Goal: Use online tool/utility: Utilize a website feature to perform a specific function

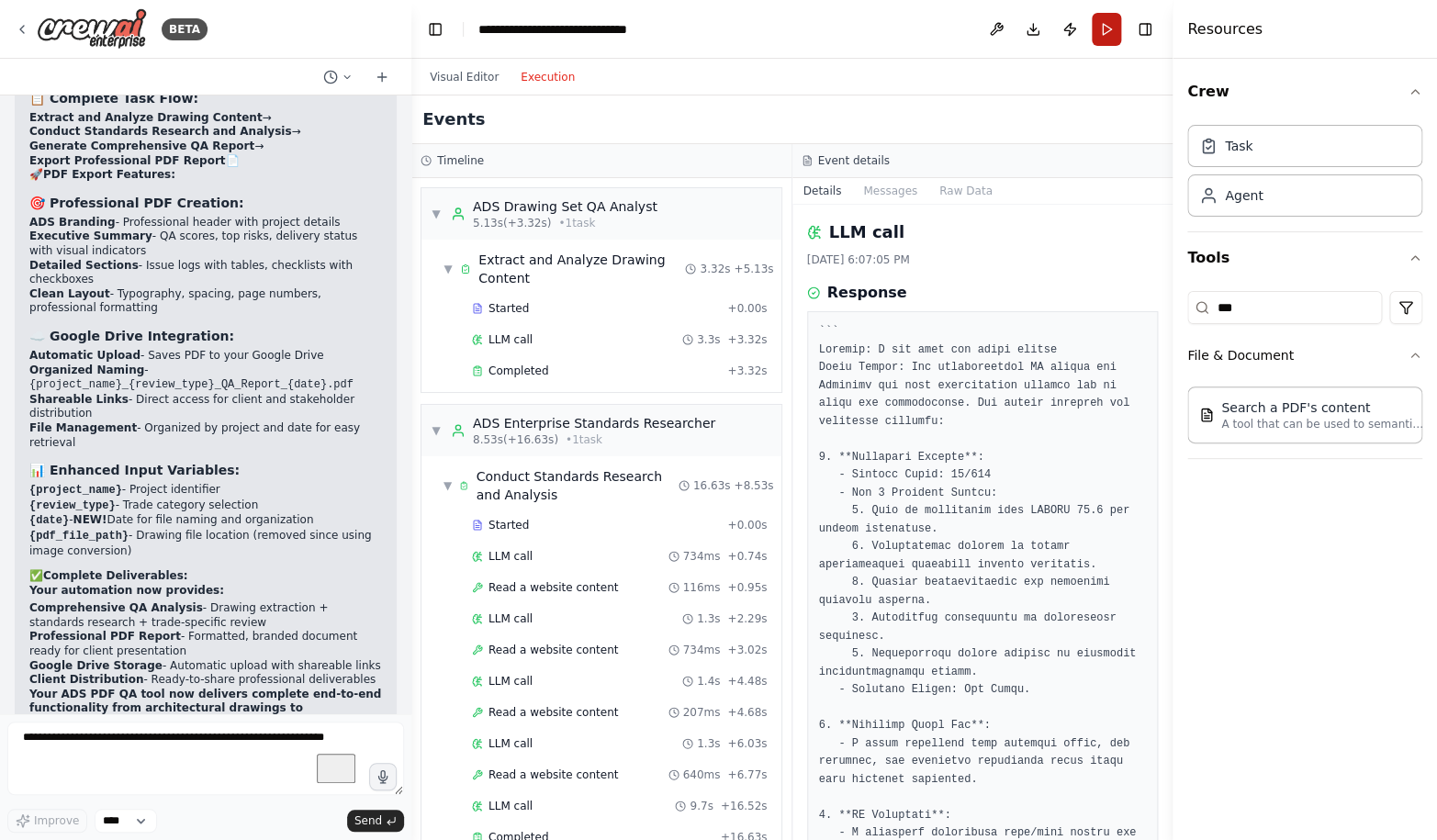
click at [1110, 34] on button "Run" at bounding box center [1107, 29] width 29 height 33
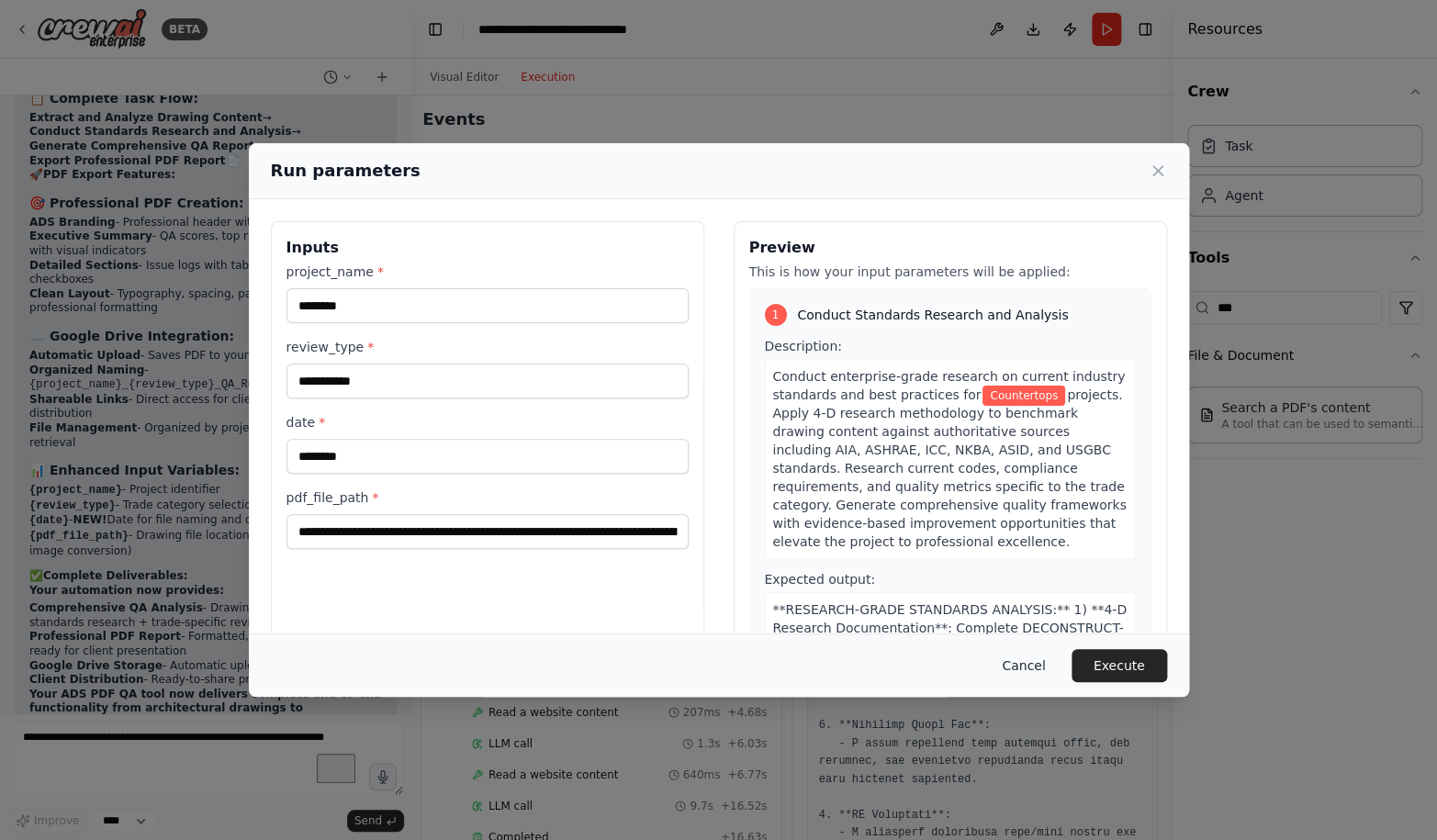
click at [1022, 672] on button "Cancel" at bounding box center [1023, 665] width 73 height 33
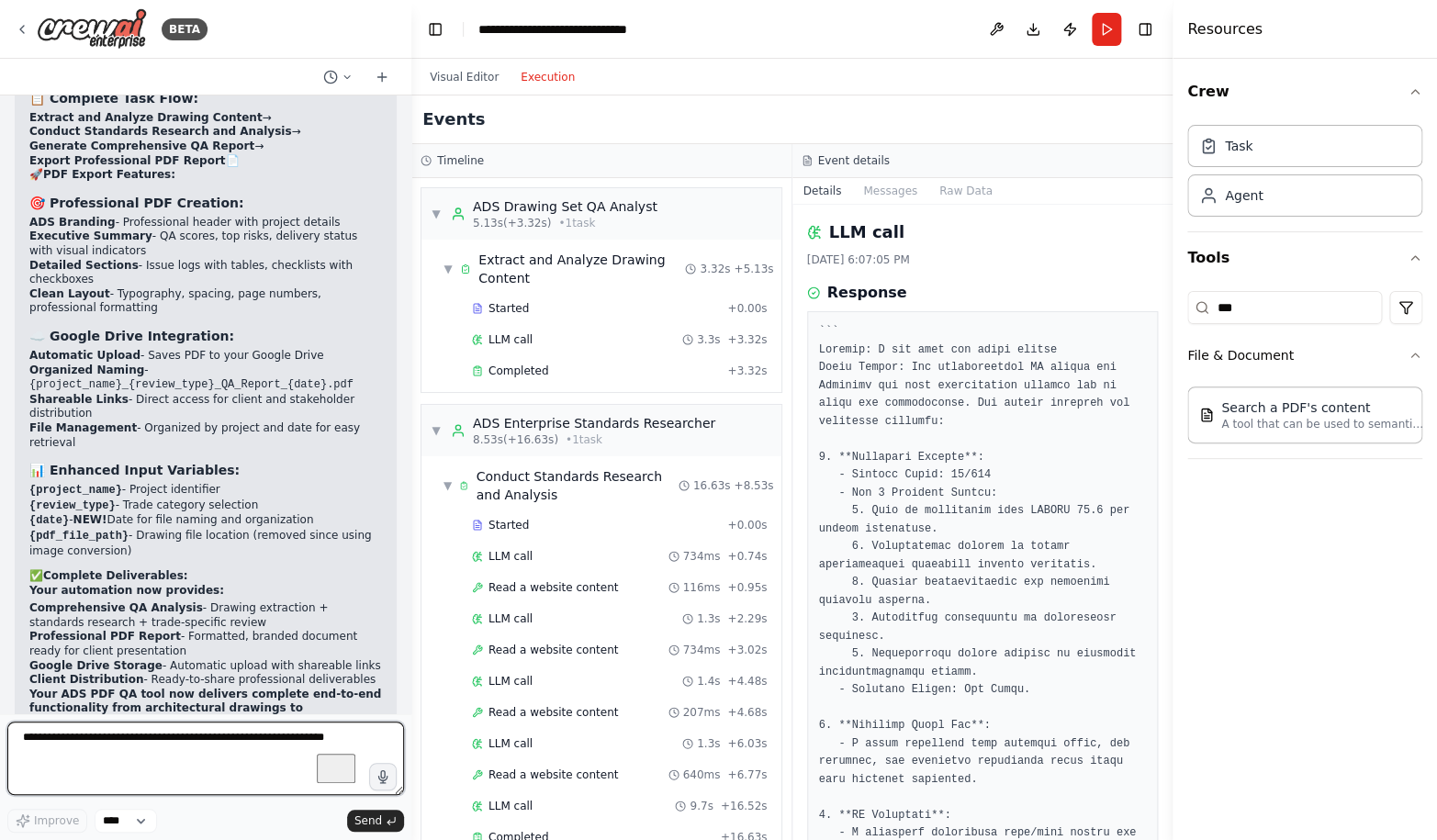
click at [112, 742] on textarea "To enrich screen reader interactions, please activate Accessibility in Grammarl…" at bounding box center [206, 758] width 397 height 74
type textarea "**********"
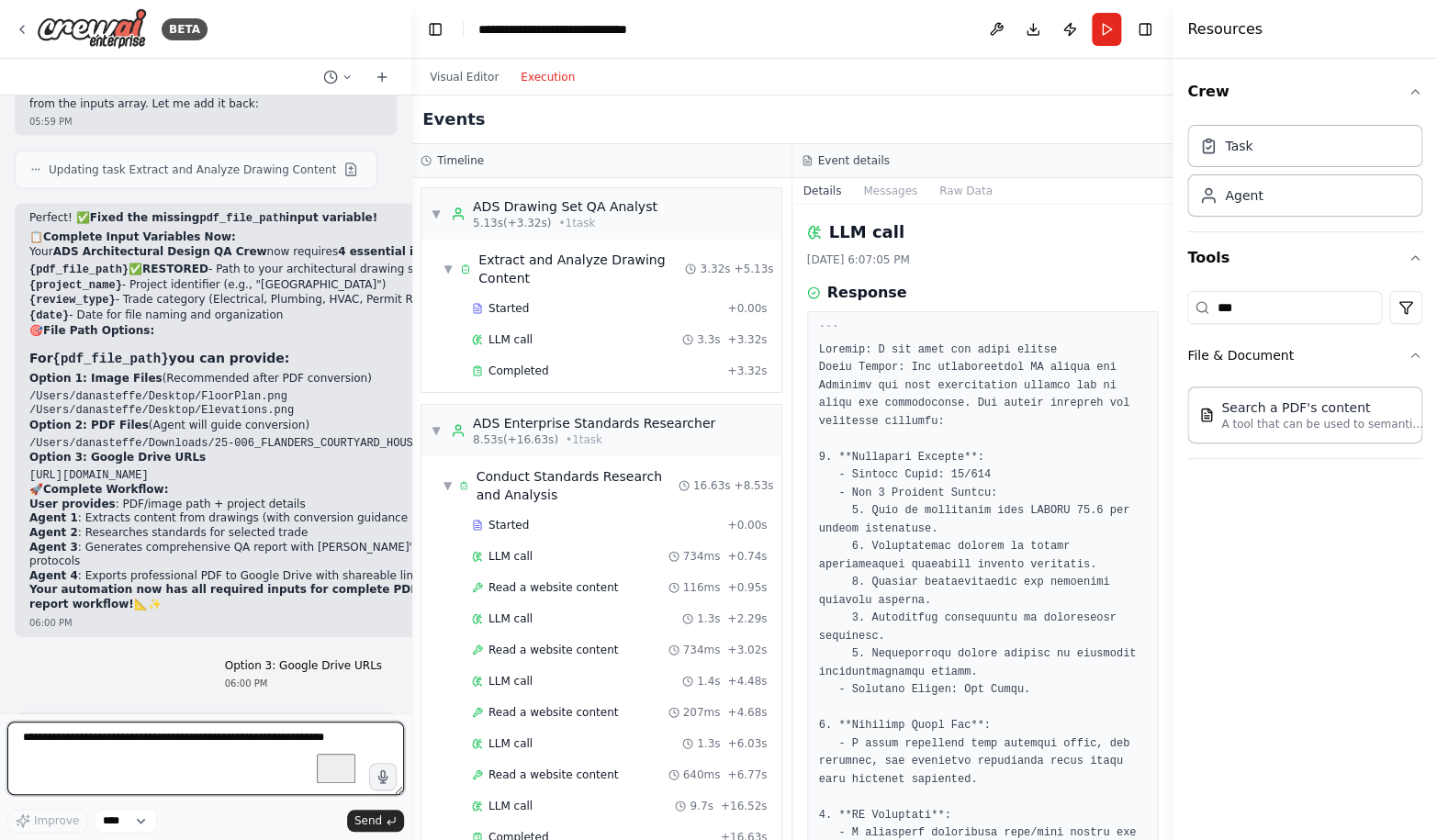
scroll to position [122251, 0]
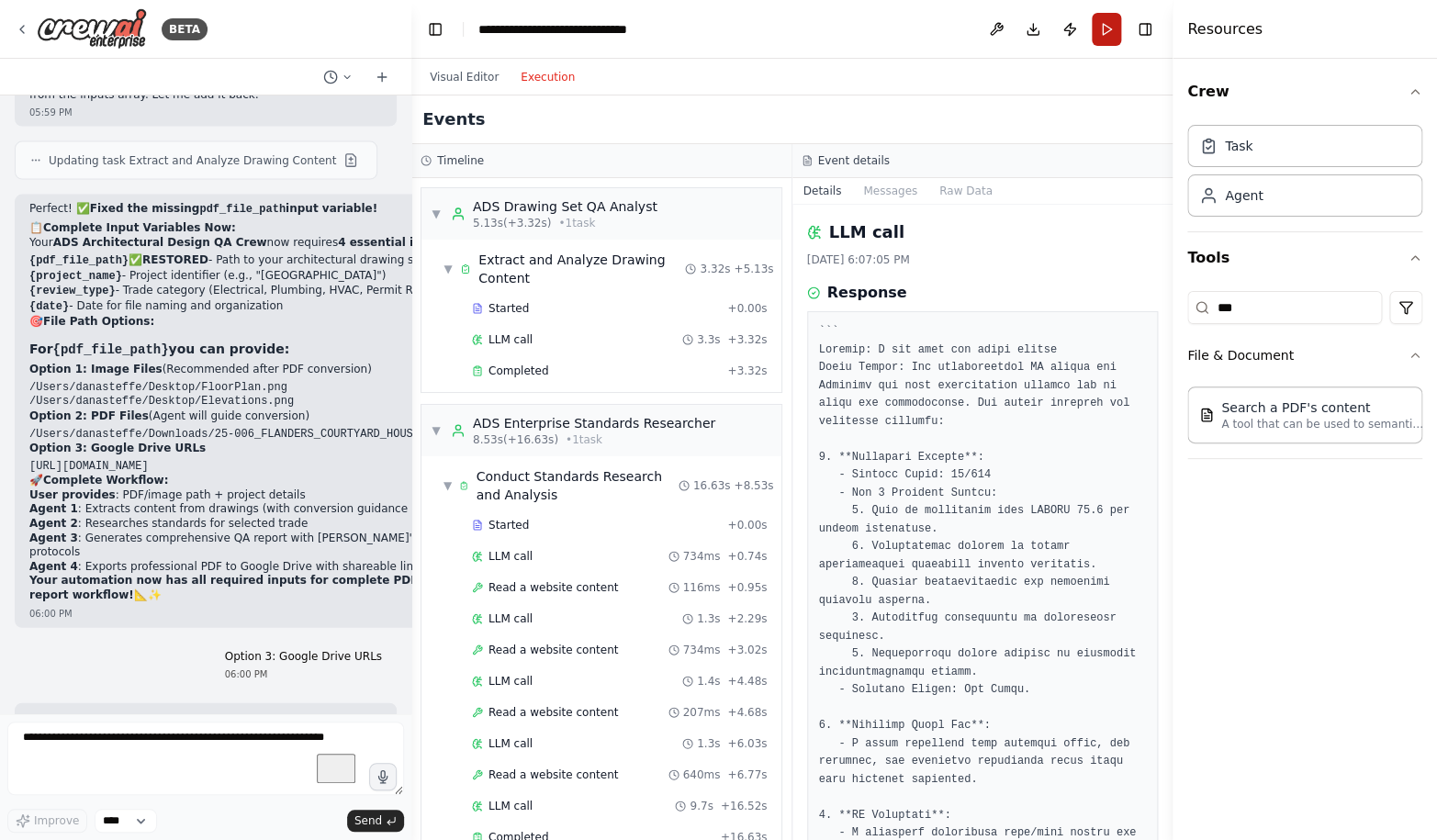
click at [1107, 33] on button "Run" at bounding box center [1107, 29] width 29 height 33
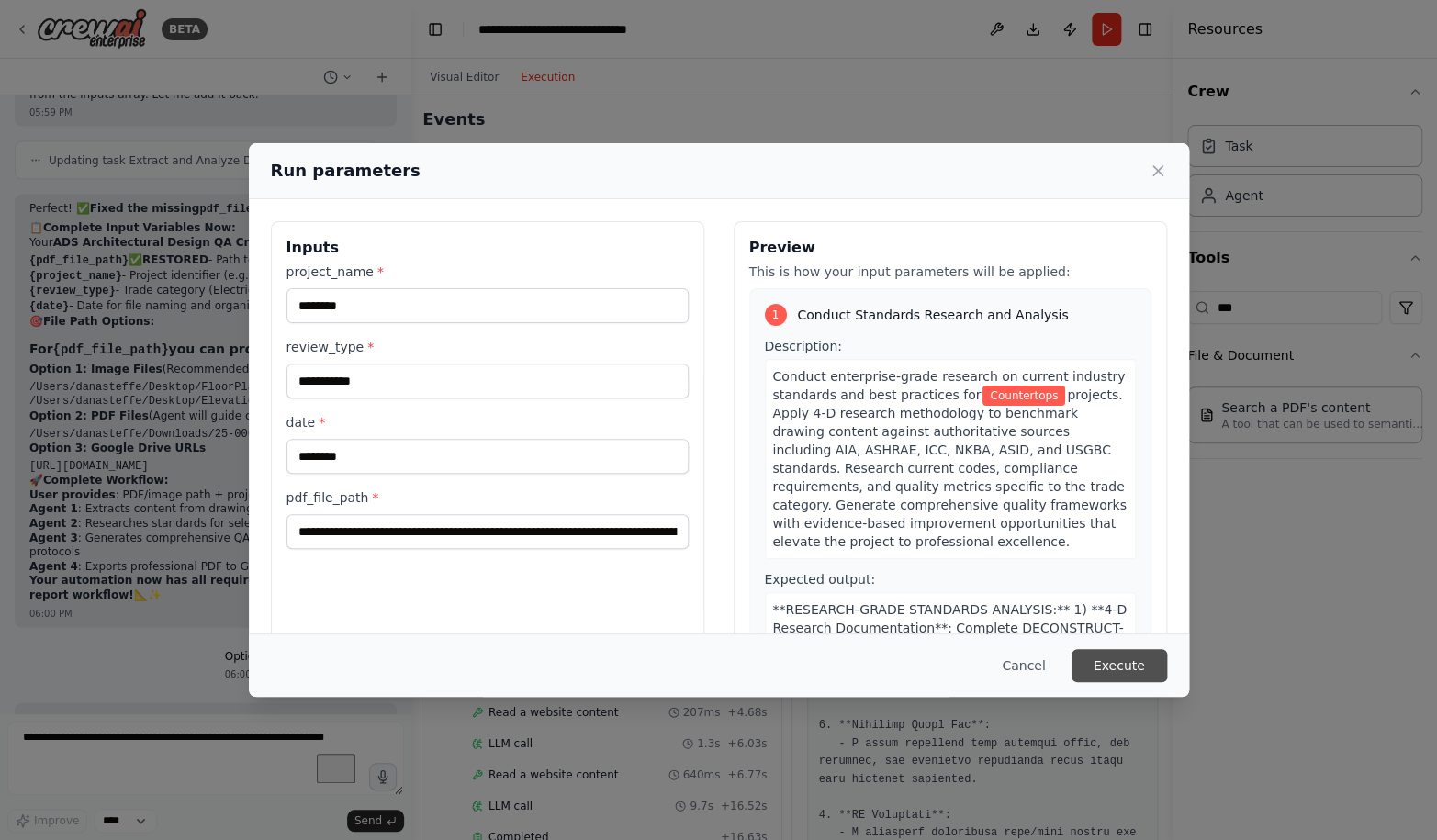
click at [1105, 665] on button "Execute" at bounding box center [1120, 665] width 96 height 33
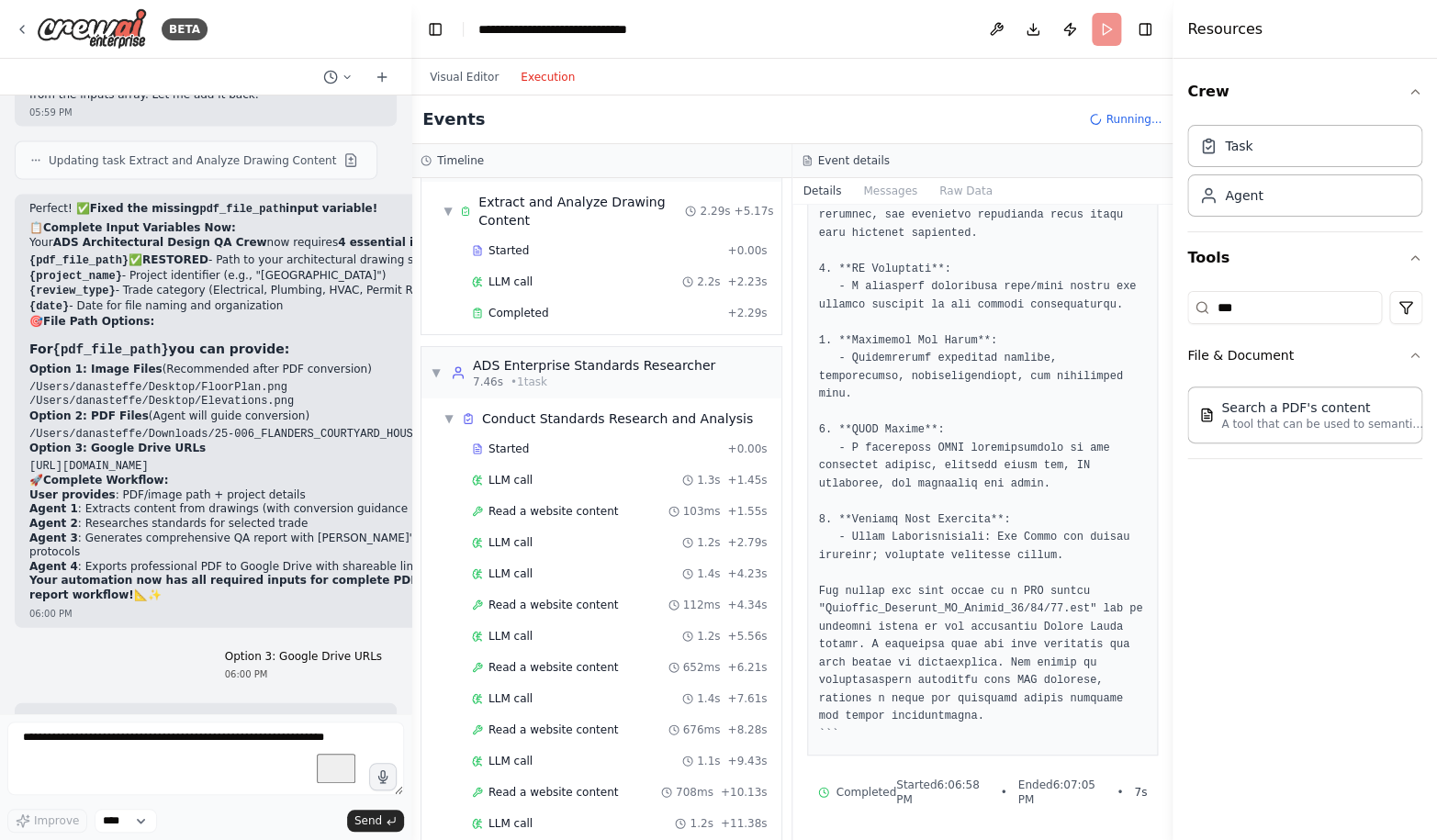
scroll to position [0, 0]
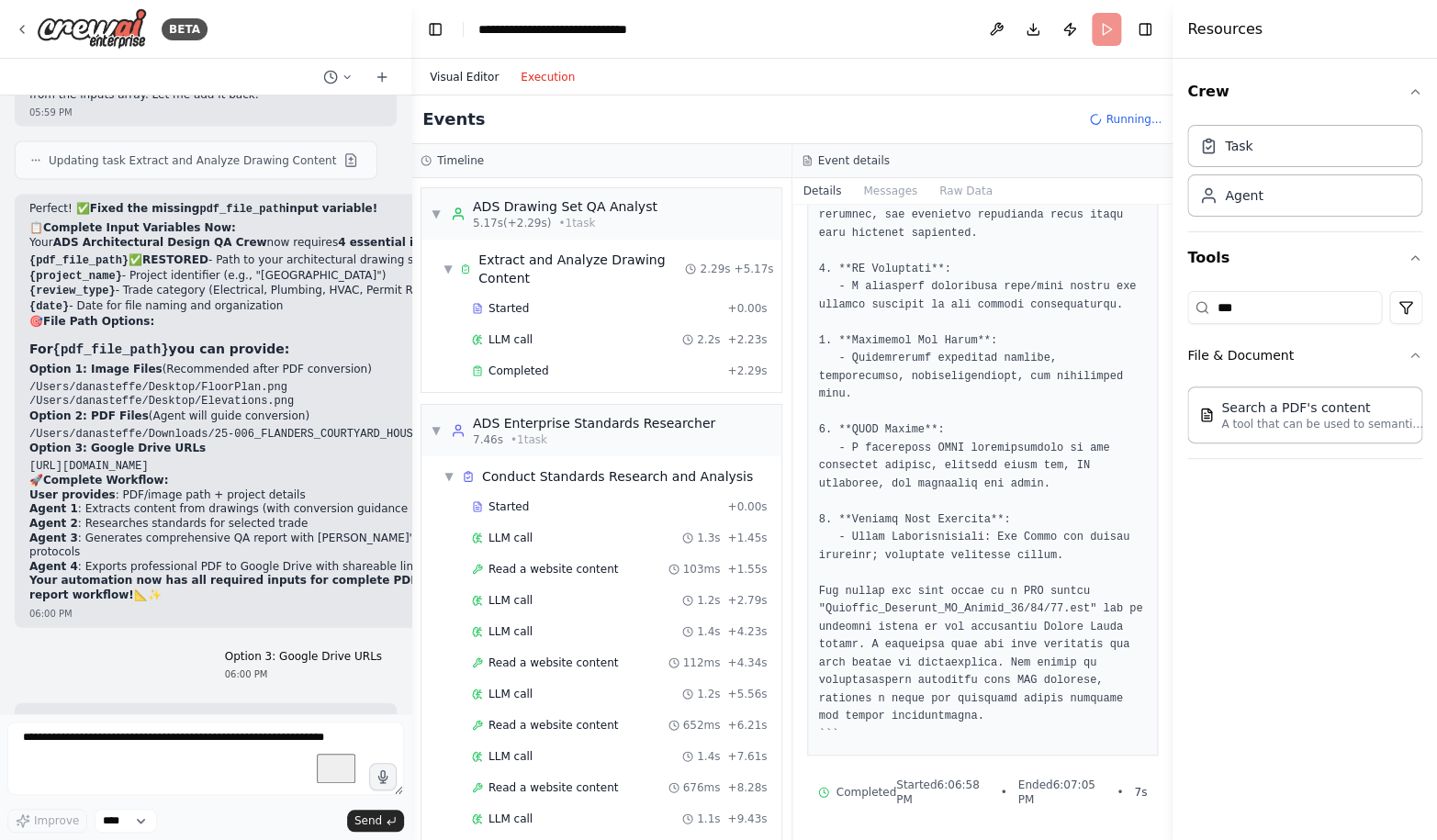
click at [463, 79] on button "Visual Editor" at bounding box center [464, 77] width 91 height 22
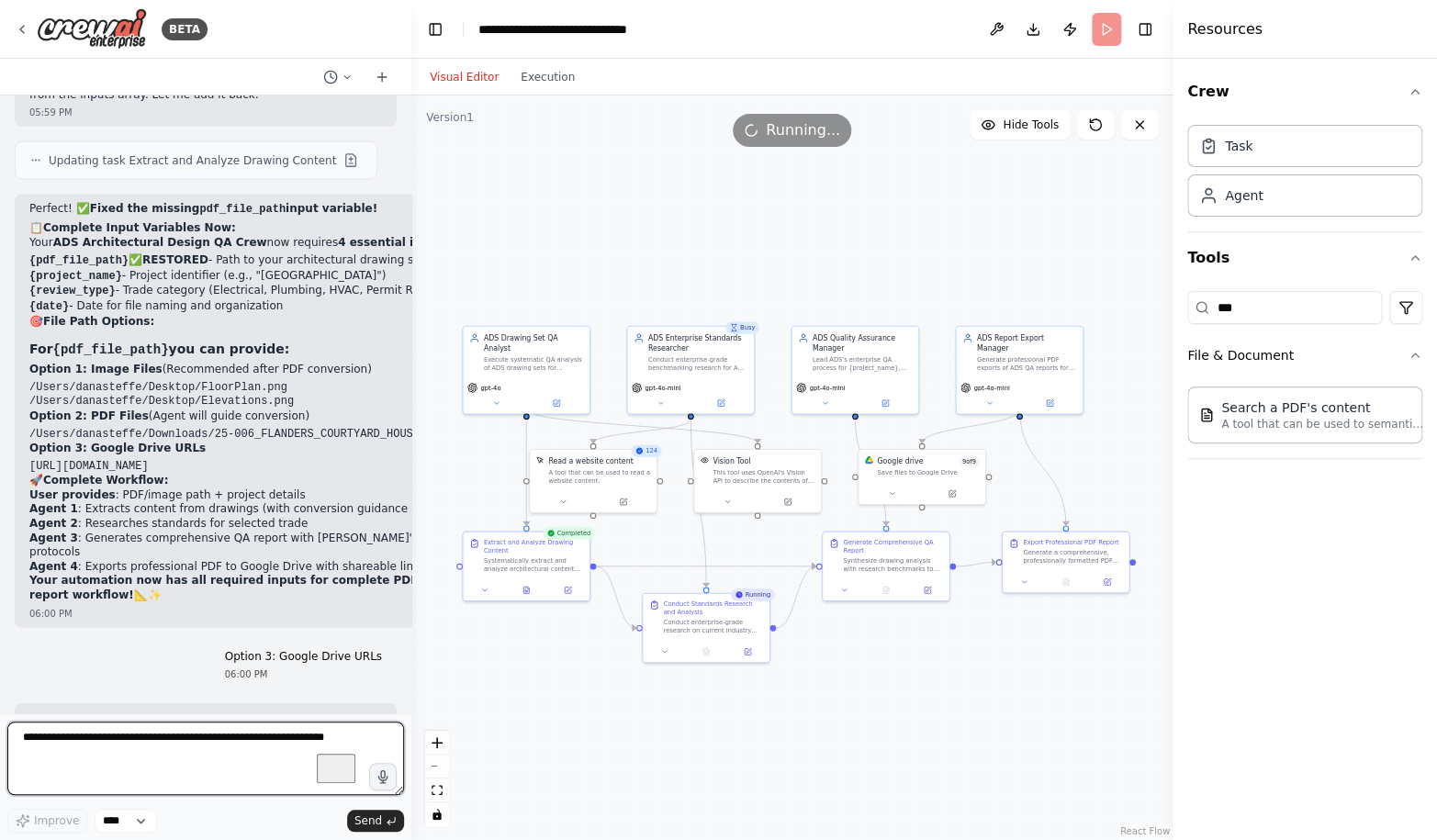
click at [161, 734] on textarea "To enrich screen reader interactions, please activate Accessibility in Grammarl…" at bounding box center [206, 758] width 397 height 74
click at [288, 744] on textarea "**********" at bounding box center [206, 758] width 397 height 74
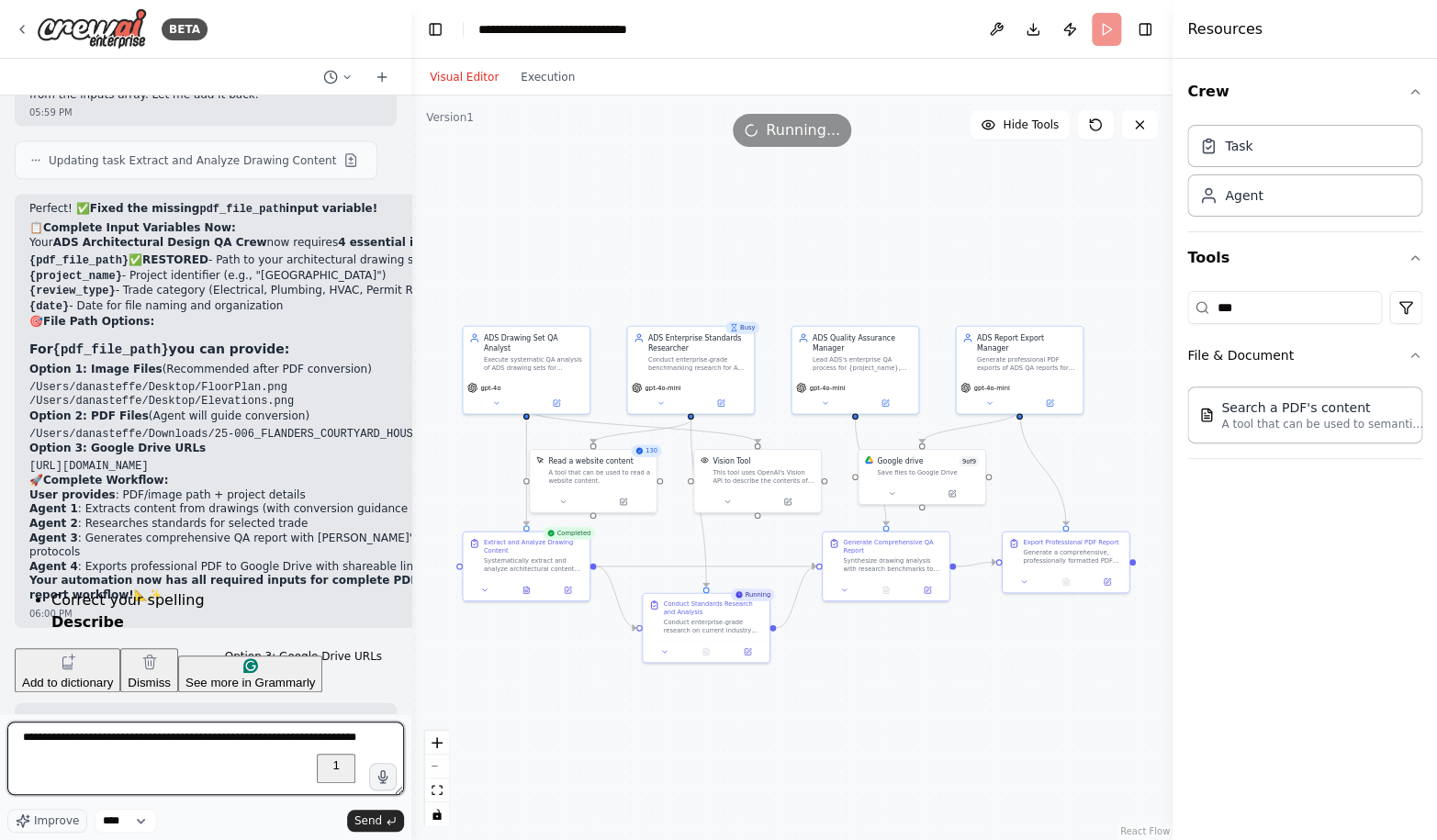
click at [91, 621] on html "BETA Design Management Tool: Design Review Crew Agent 1: Reads a Revit export o…" at bounding box center [718, 420] width 1437 height 840
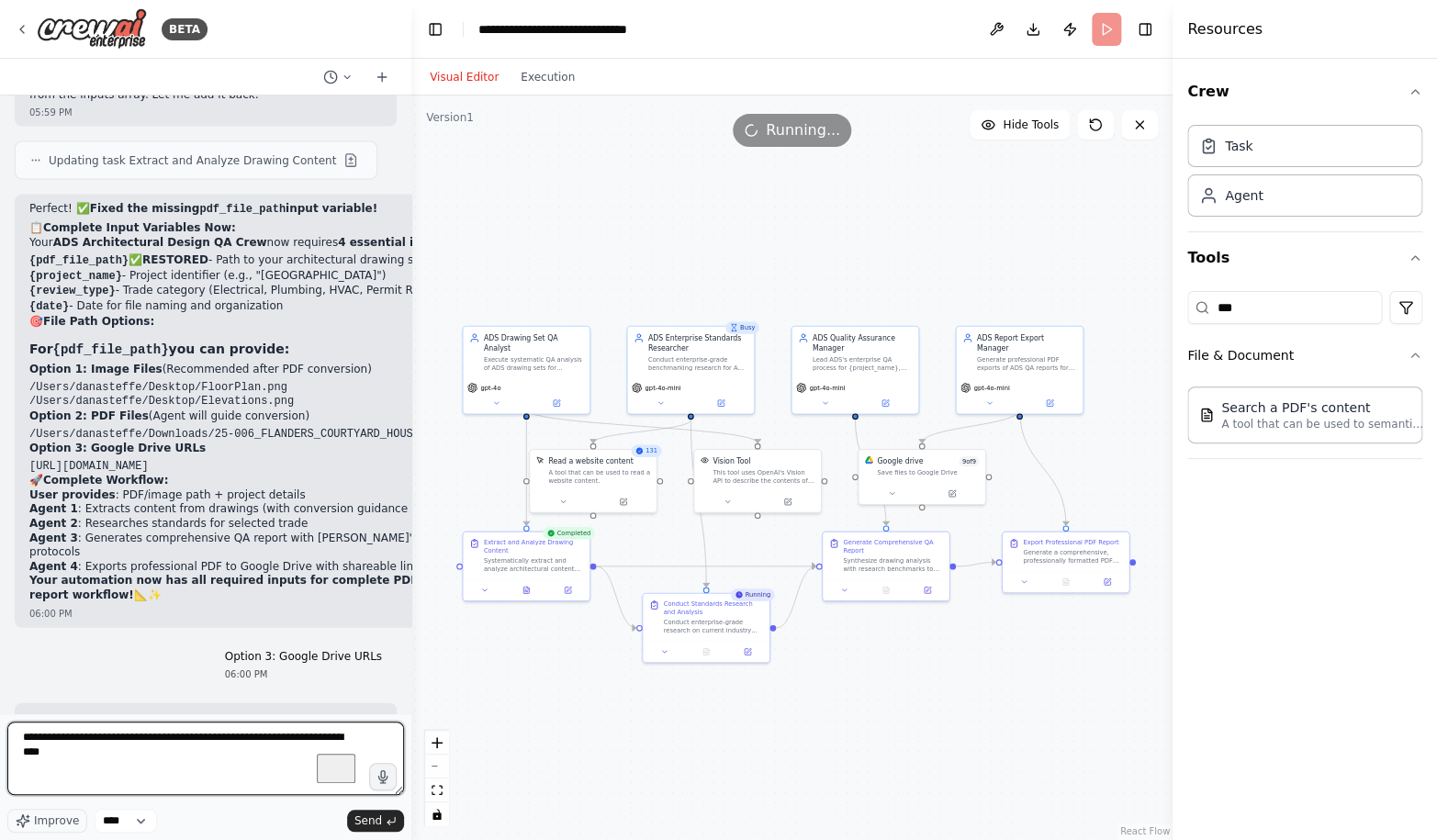
click at [82, 741] on textarea "**********" at bounding box center [206, 758] width 397 height 74
click at [222, 760] on textarea "**********" at bounding box center [206, 758] width 397 height 74
type textarea "**********"
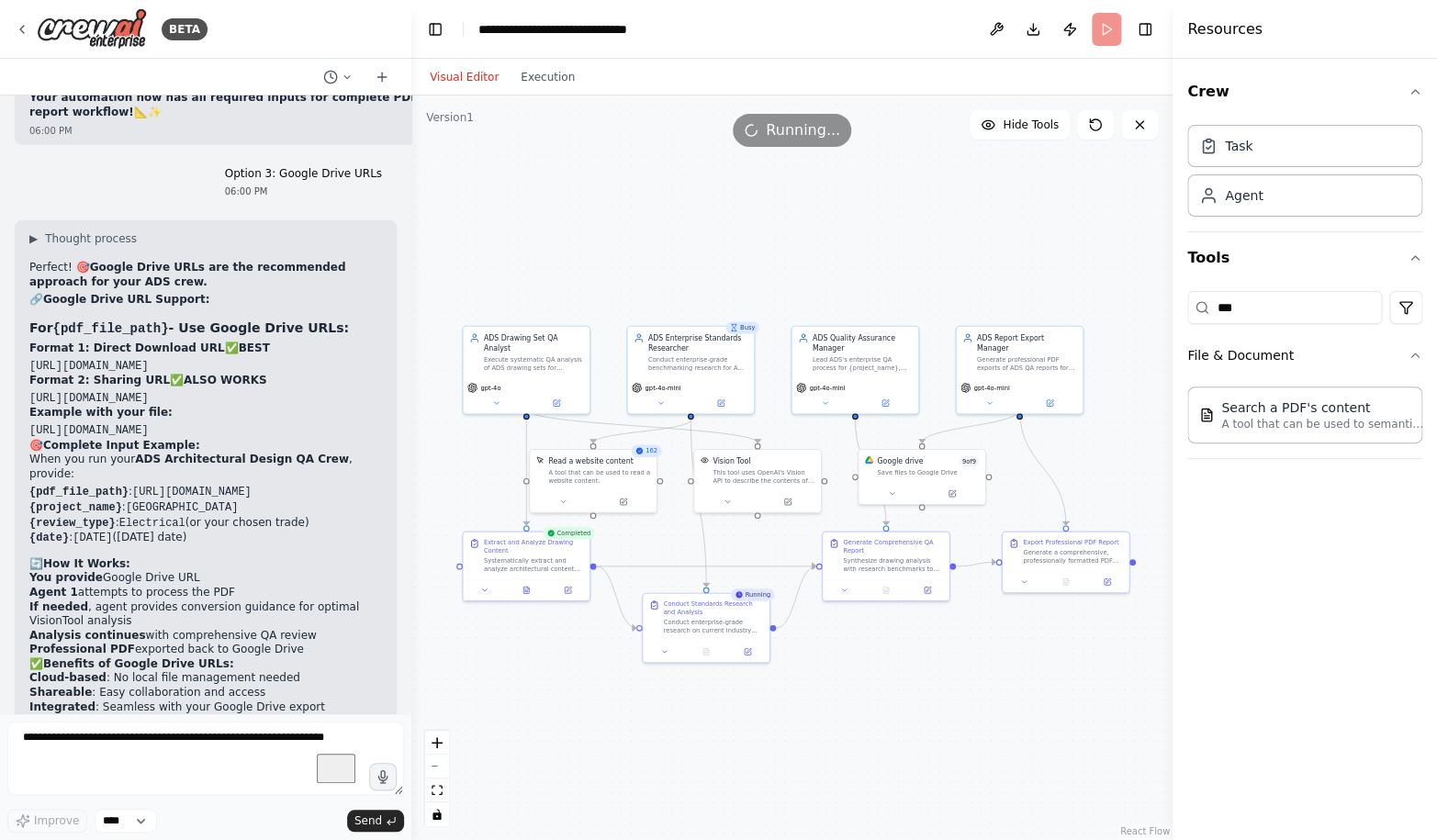
scroll to position [122703, 0]
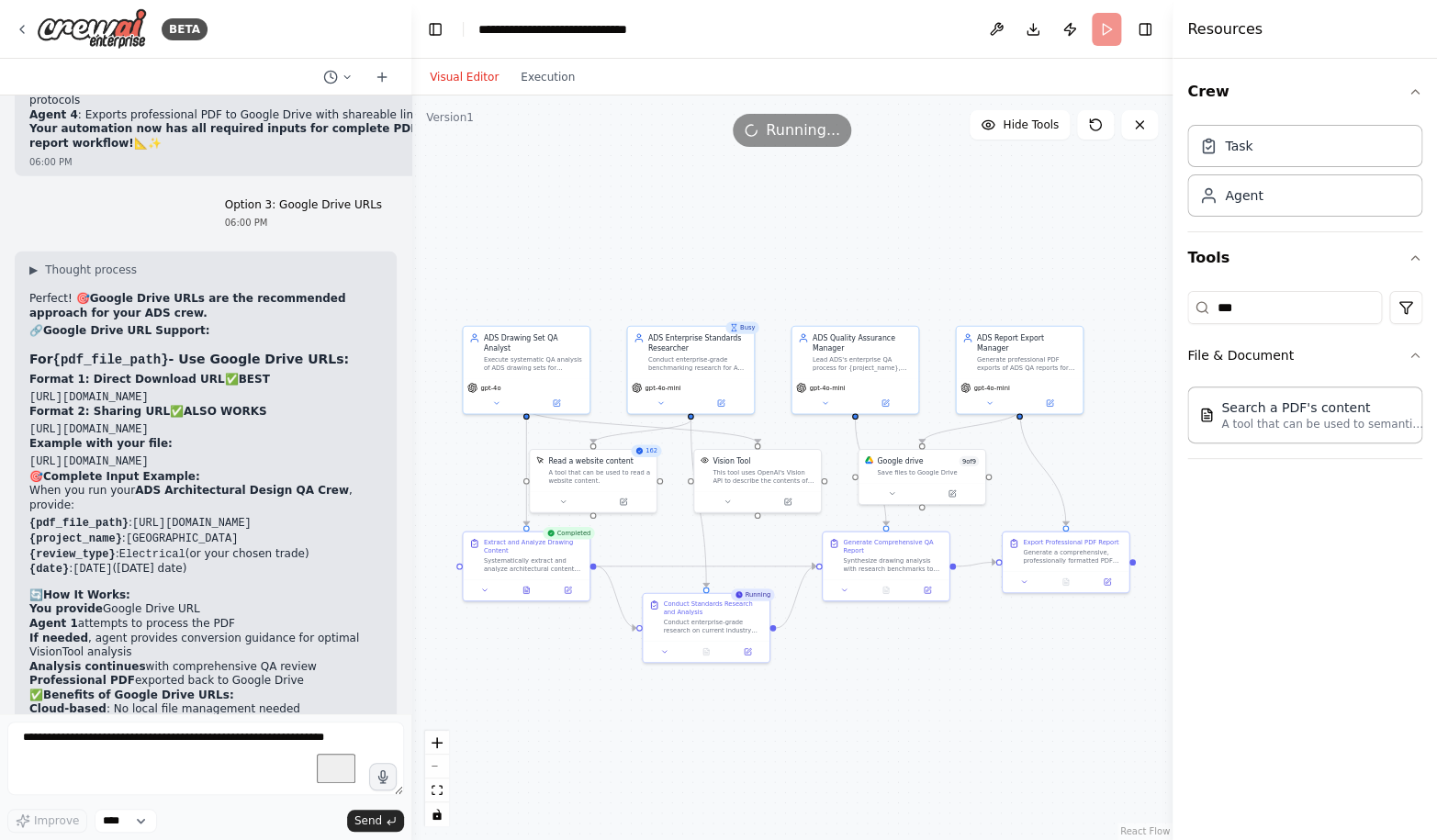
drag, startPoint x: 317, startPoint y: 635, endPoint x: 10, endPoint y: 355, distance: 415.5
click at [10, 355] on div "Design Management Tool: Design Review Crew Agent 1: Reads a Revit export or PDF…" at bounding box center [206, 404] width 412 height 618
copy div "▶ Loremip dolorsi 🏛️ AME Consecteturad Elitse DO Eius - Tempori Utlaboreetdol M…"
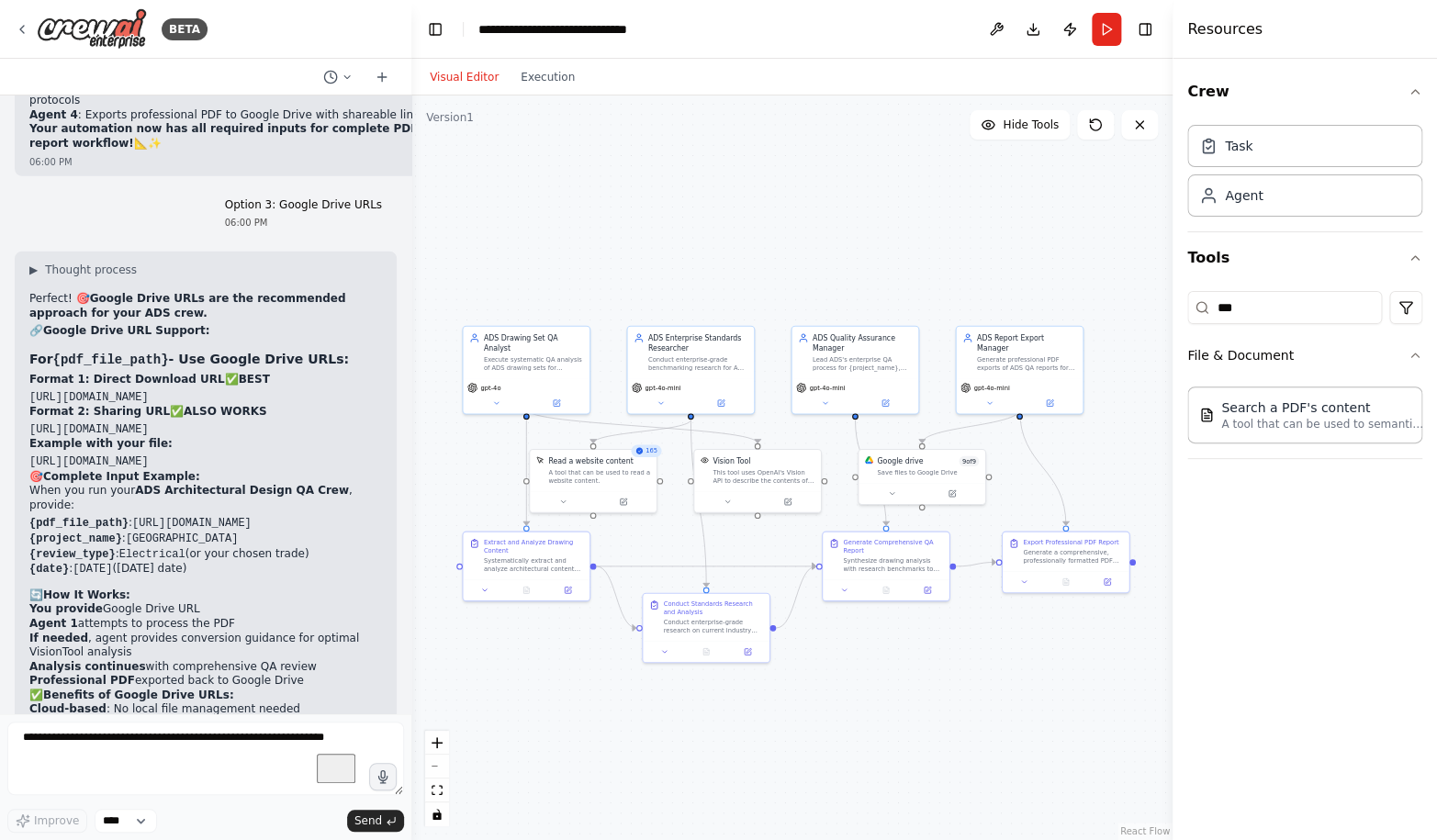
click at [553, 86] on button "Execution" at bounding box center [547, 77] width 76 height 22
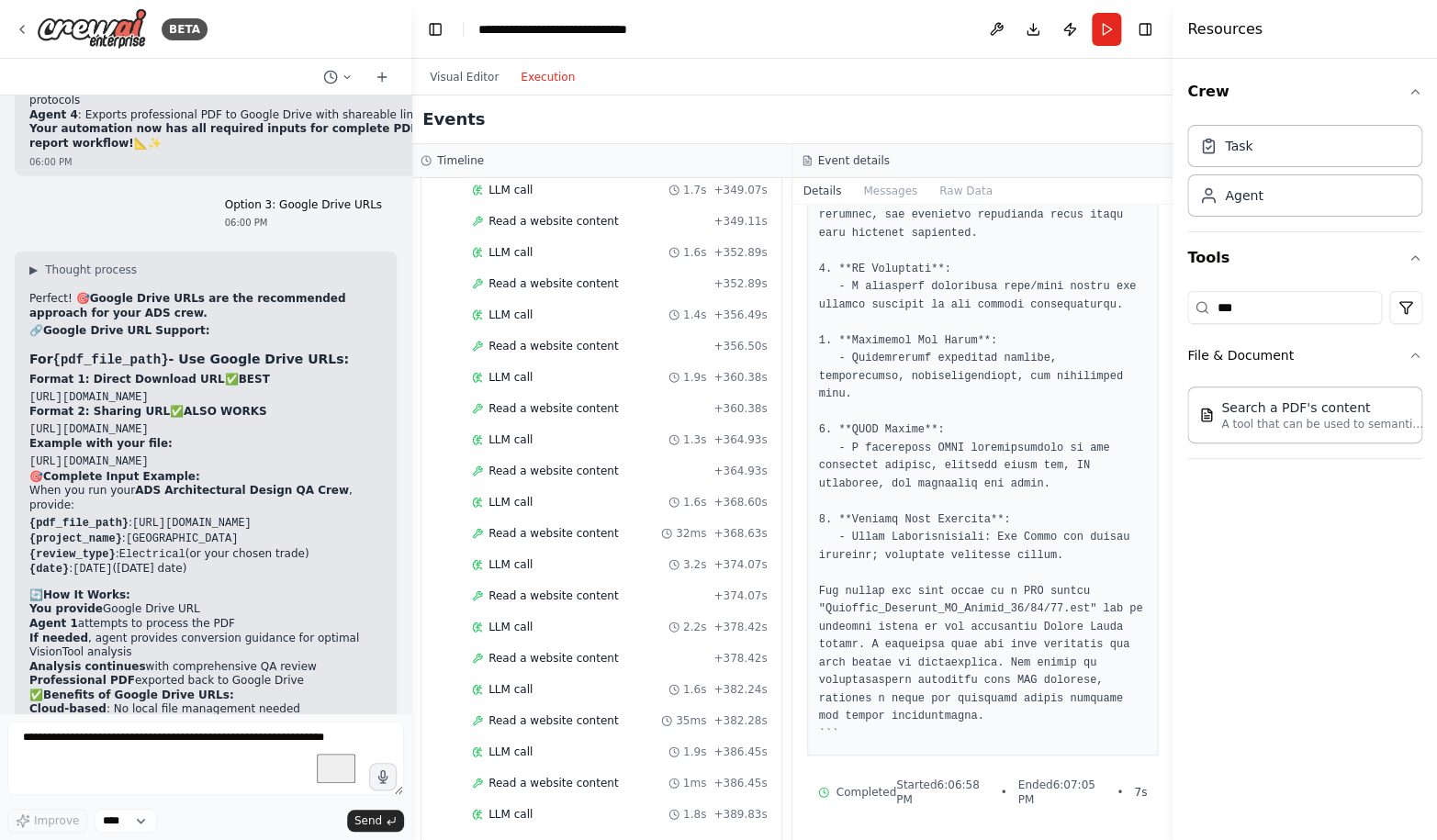
scroll to position [7728, 0]
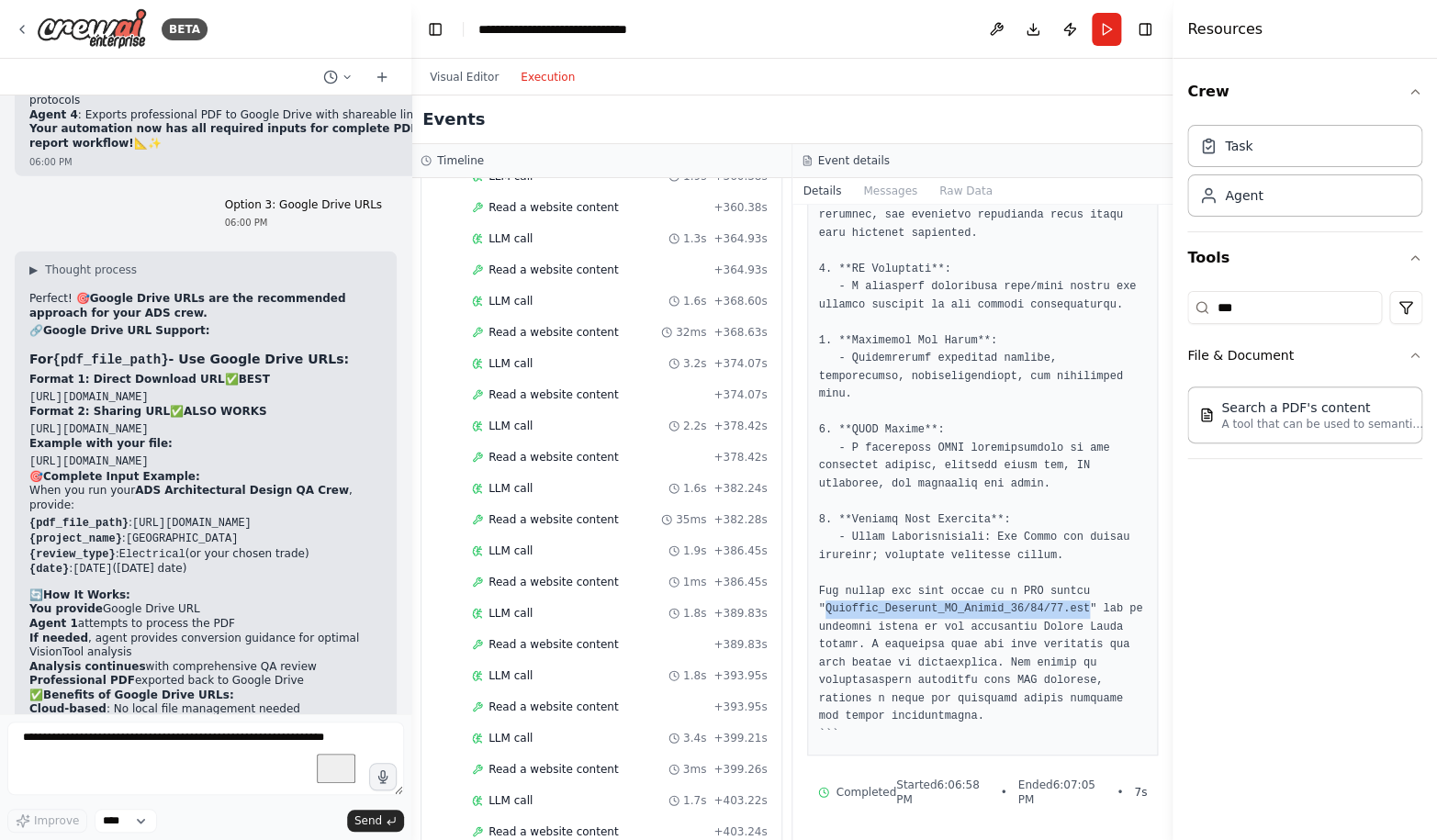
drag, startPoint x: 824, startPoint y: 611, endPoint x: 1090, endPoint y: 607, distance: 266.0
click at [1090, 607] on pre at bounding box center [983, 260] width 328 height 967
copy pre "Flanders_Lighting_QA_Report_[DATE].pdf"
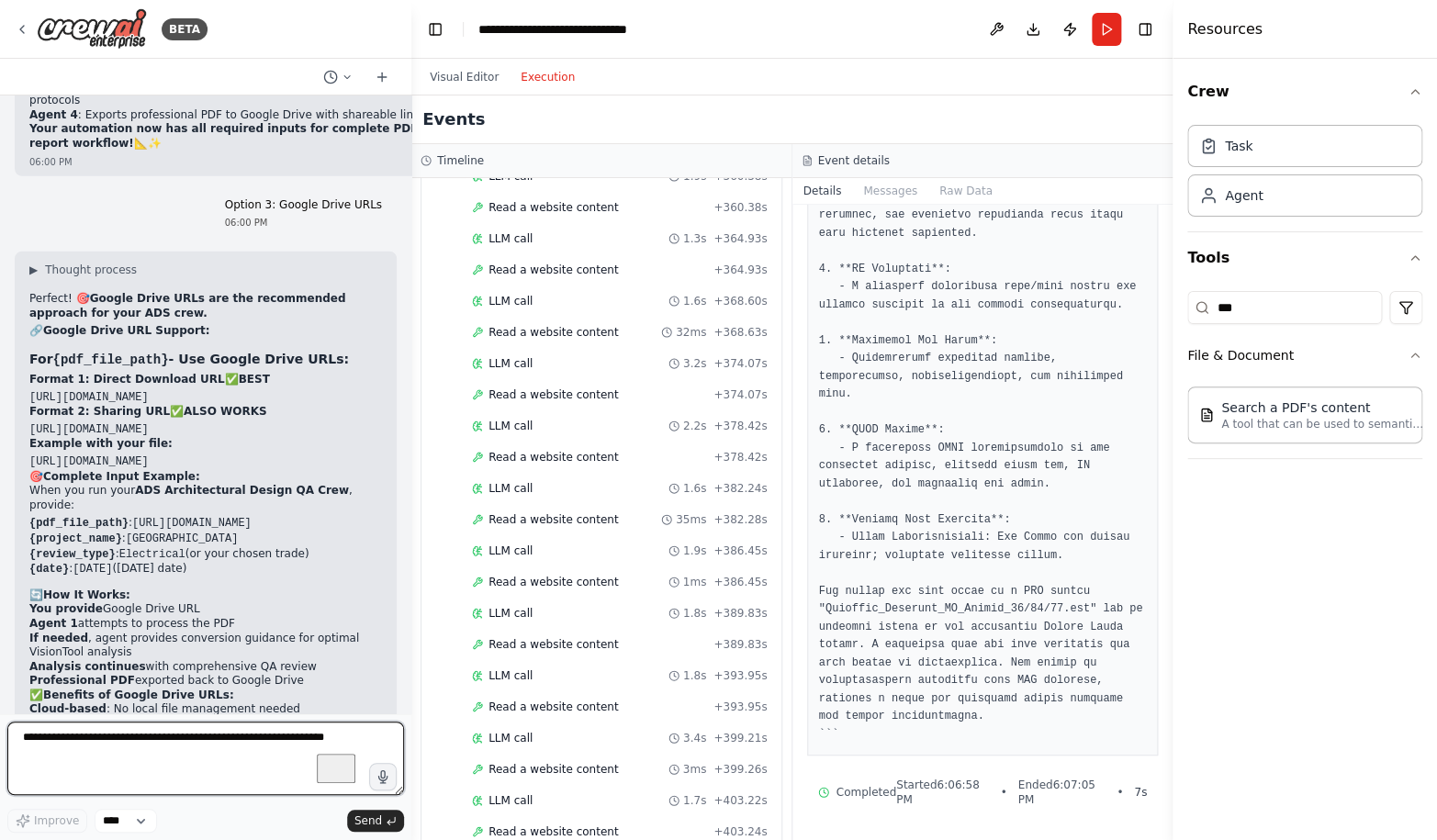
click at [177, 735] on textarea "To enrich screen reader interactions, please activate Accessibility in Grammarl…" at bounding box center [206, 758] width 397 height 74
paste textarea "**********"
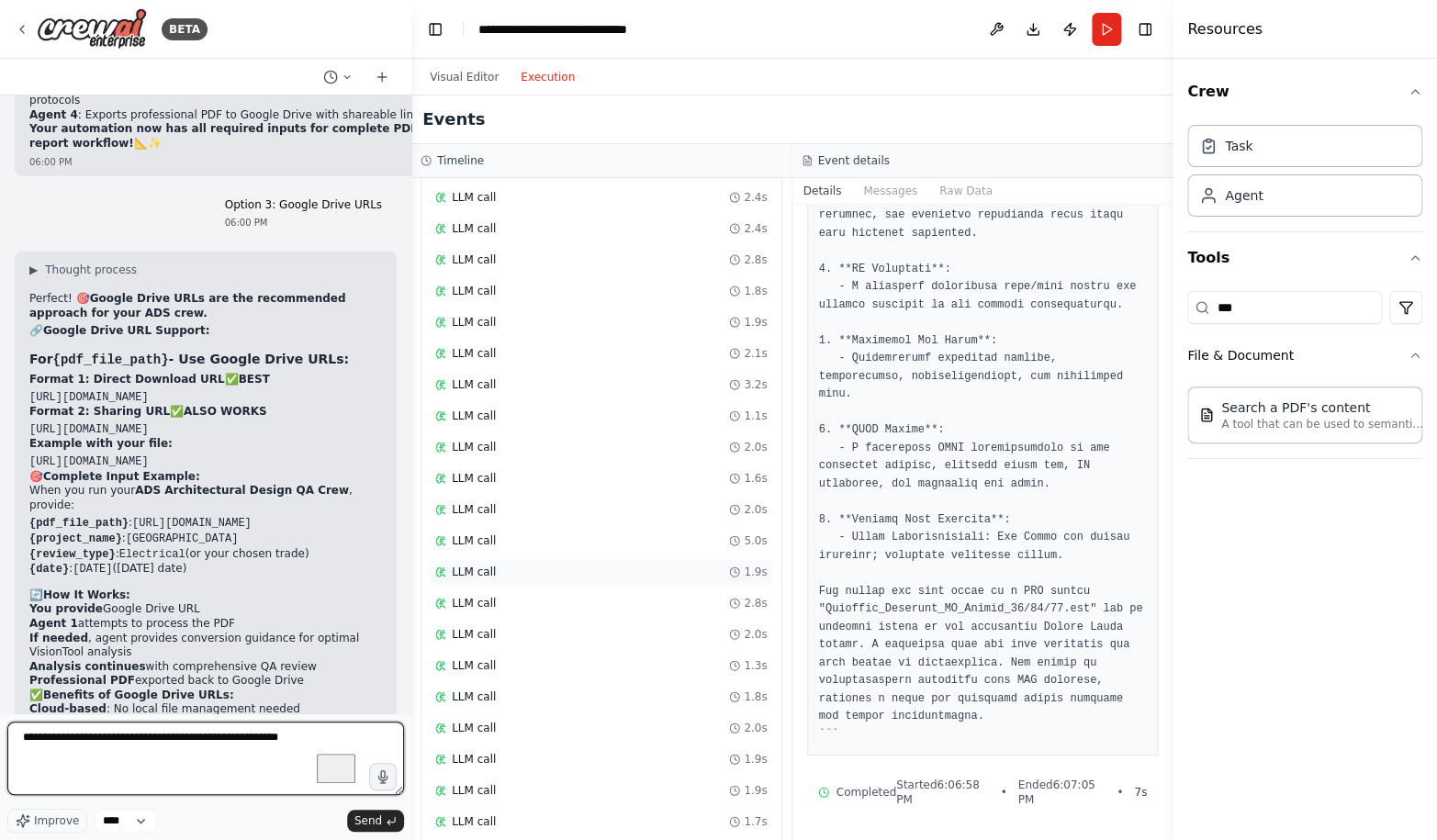
scroll to position [14940, 0]
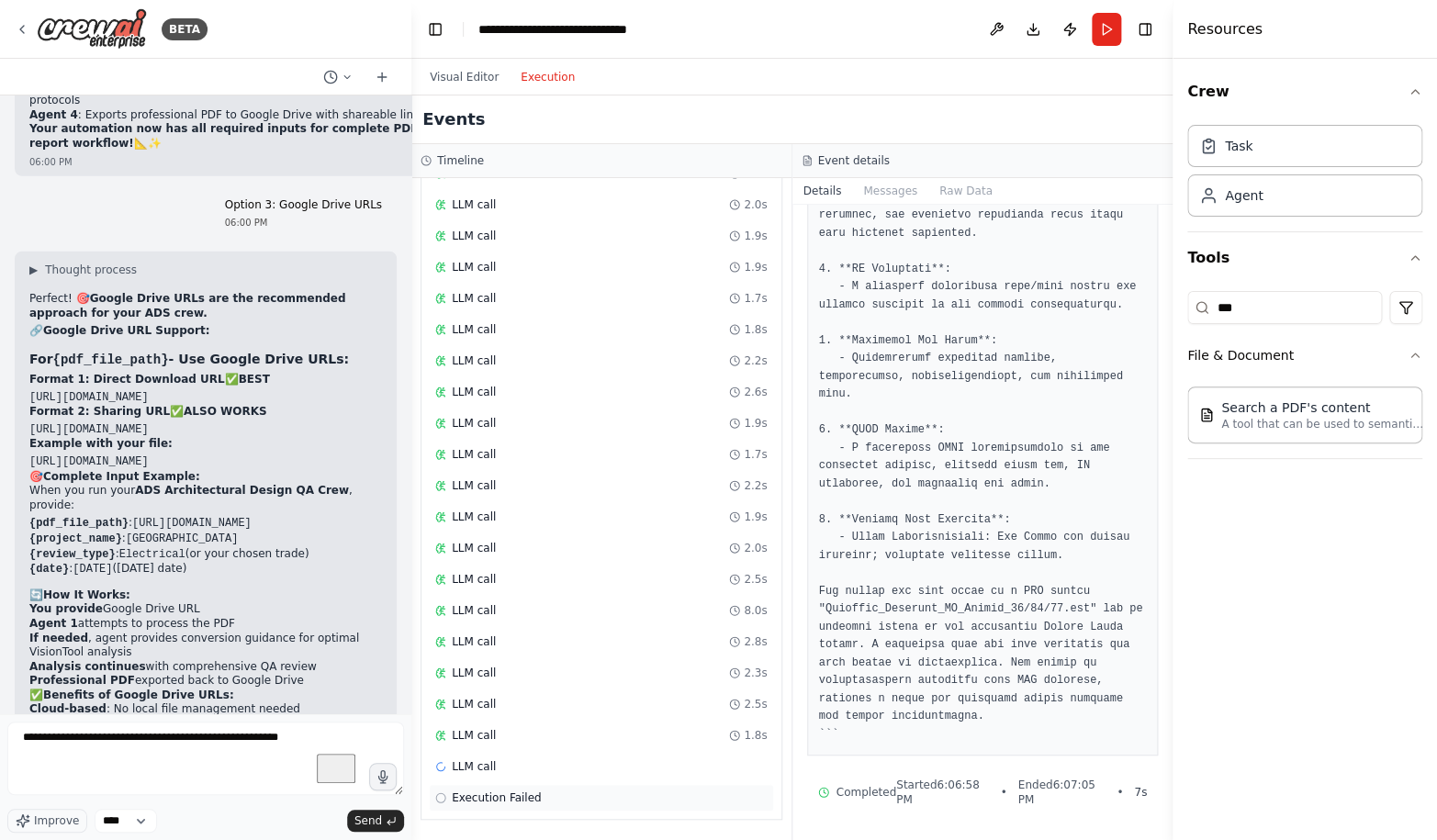
click at [504, 799] on span "Execution Failed" at bounding box center [496, 798] width 90 height 15
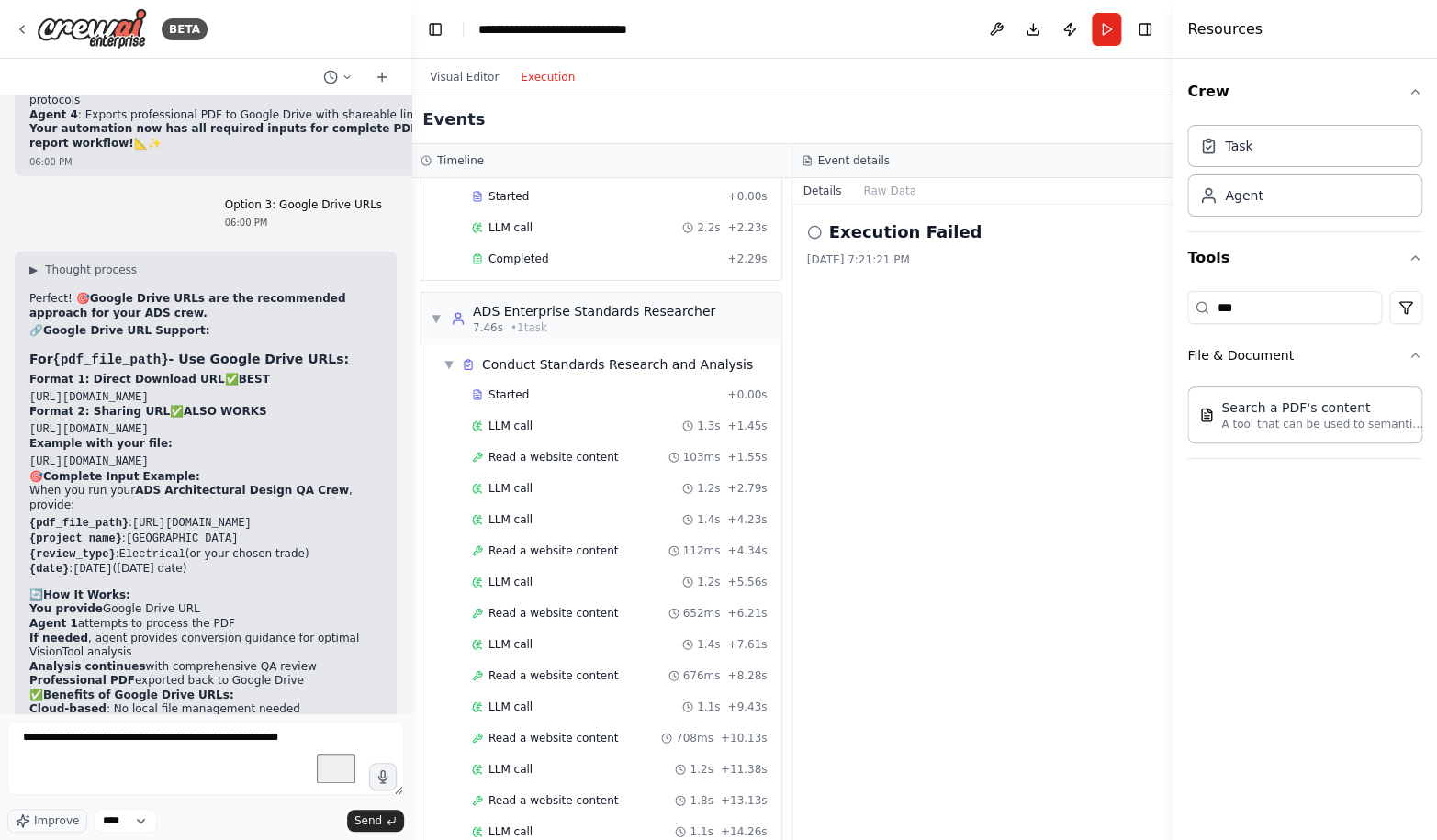
scroll to position [0, 0]
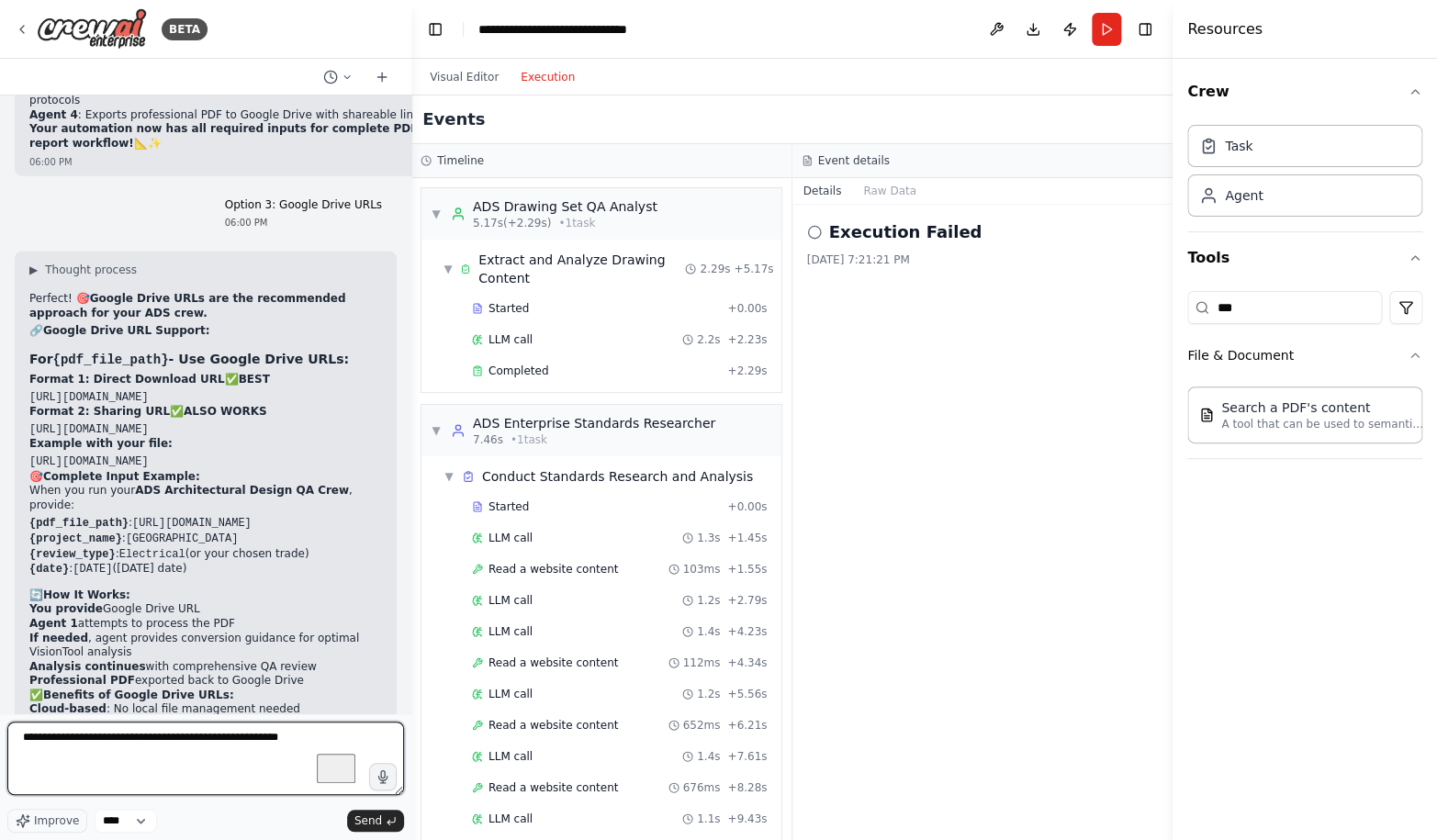
click at [348, 735] on textarea "**********" at bounding box center [206, 758] width 397 height 74
type textarea "**********"
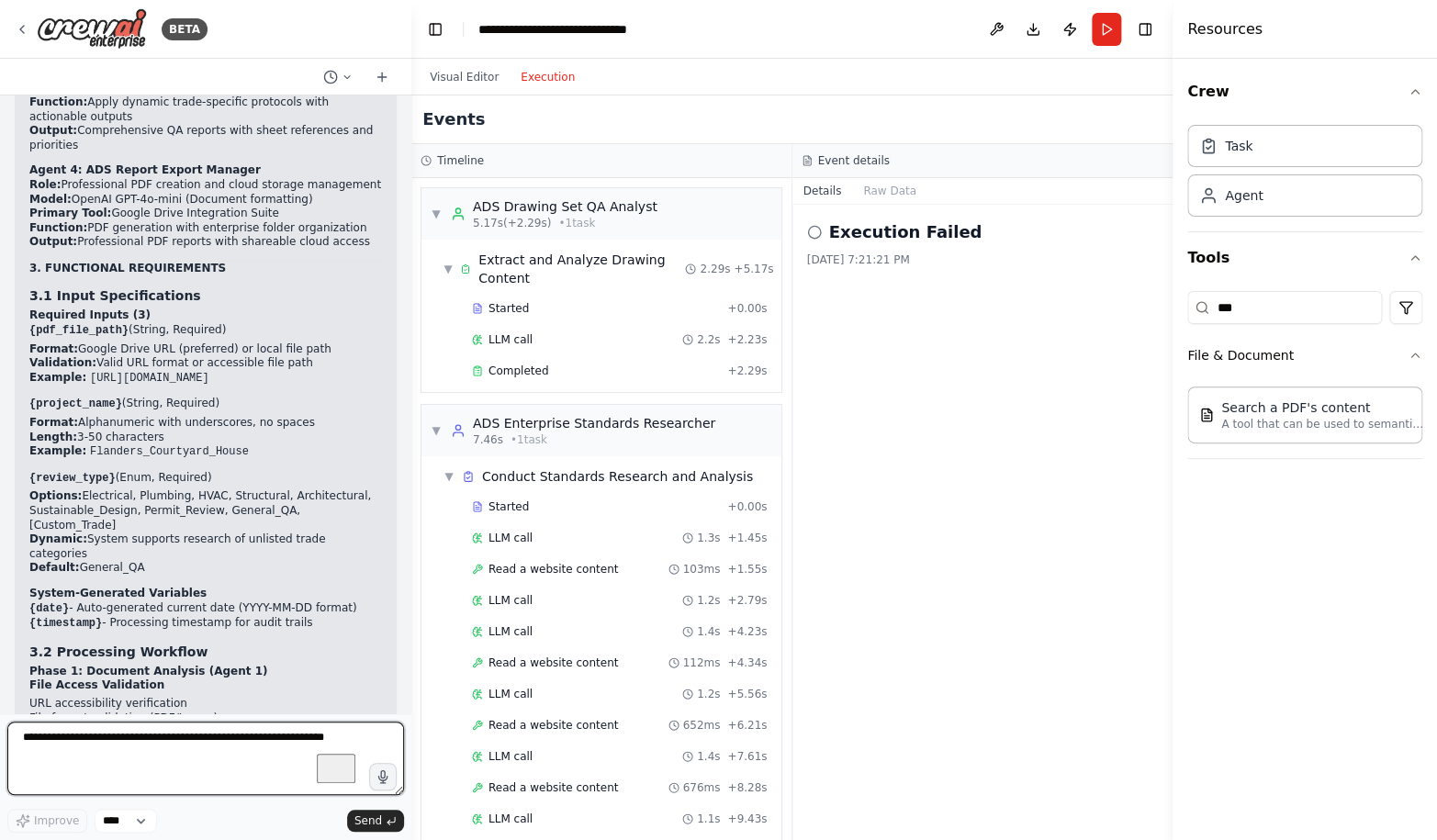
scroll to position [128613, 0]
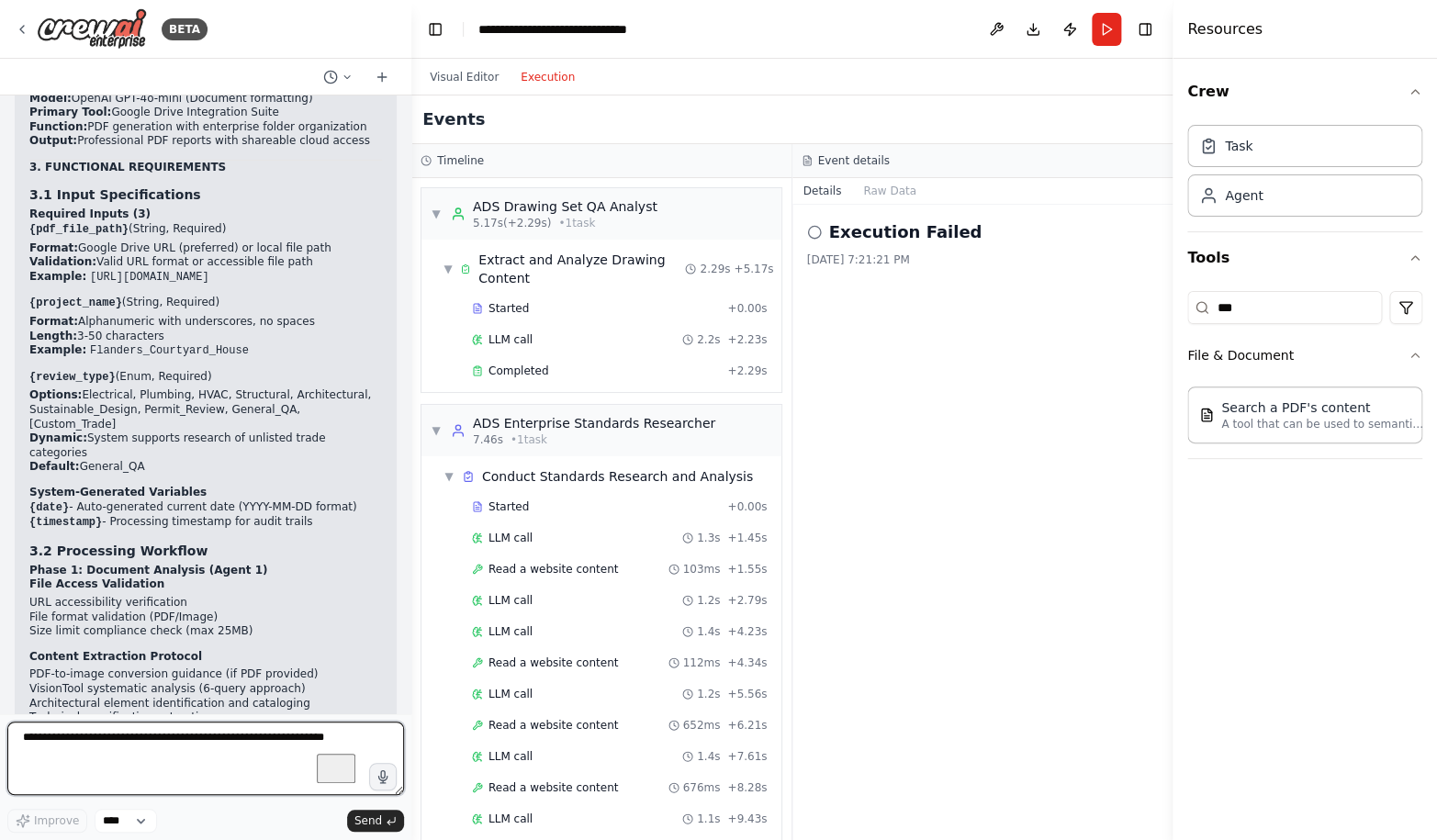
click at [149, 742] on textarea "To enrich screen reader interactions, please activate Accessibility in Grammarl…" at bounding box center [206, 758] width 397 height 74
type textarea "**********"
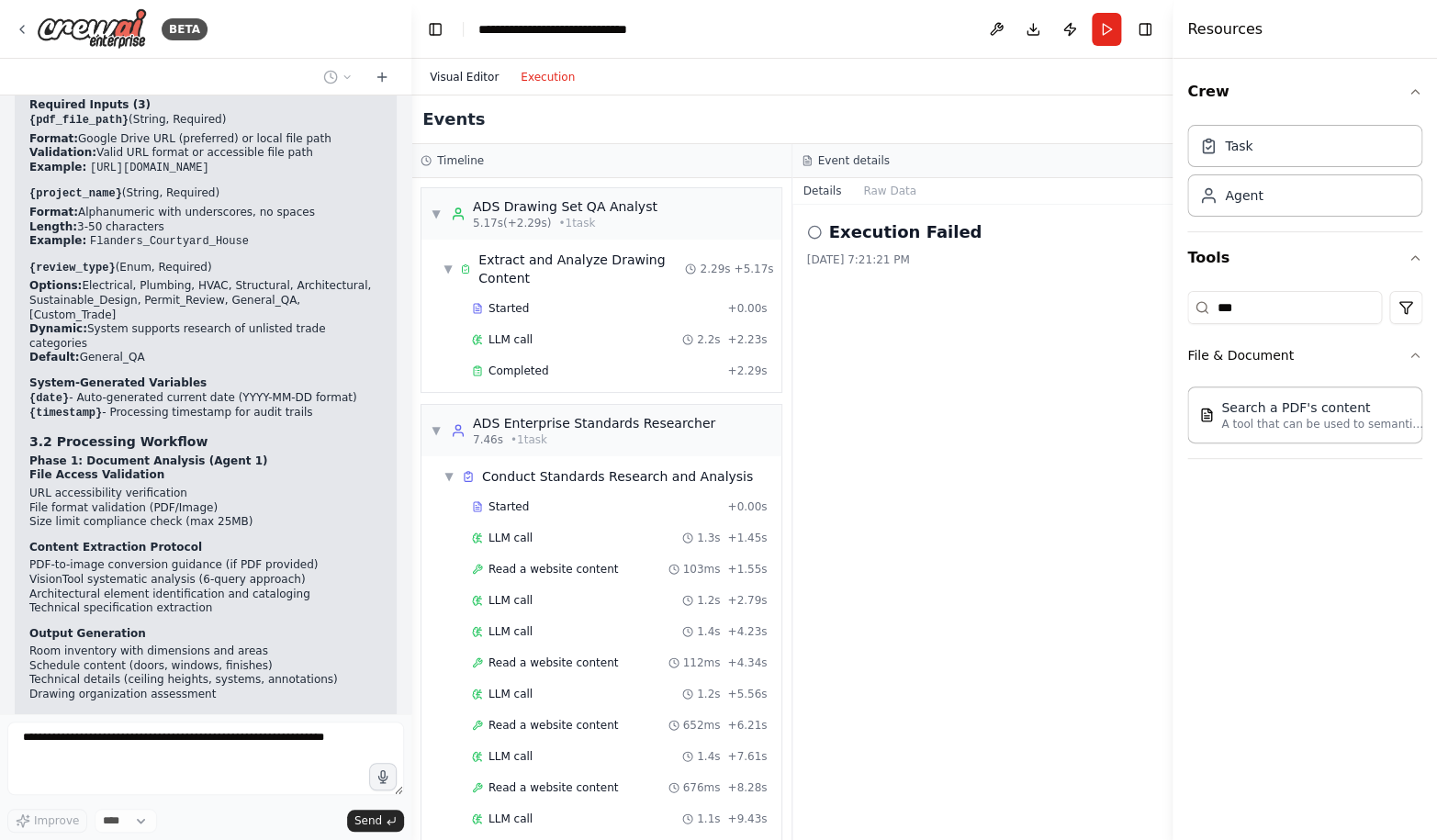
click at [465, 79] on button "Visual Editor" at bounding box center [464, 77] width 91 height 22
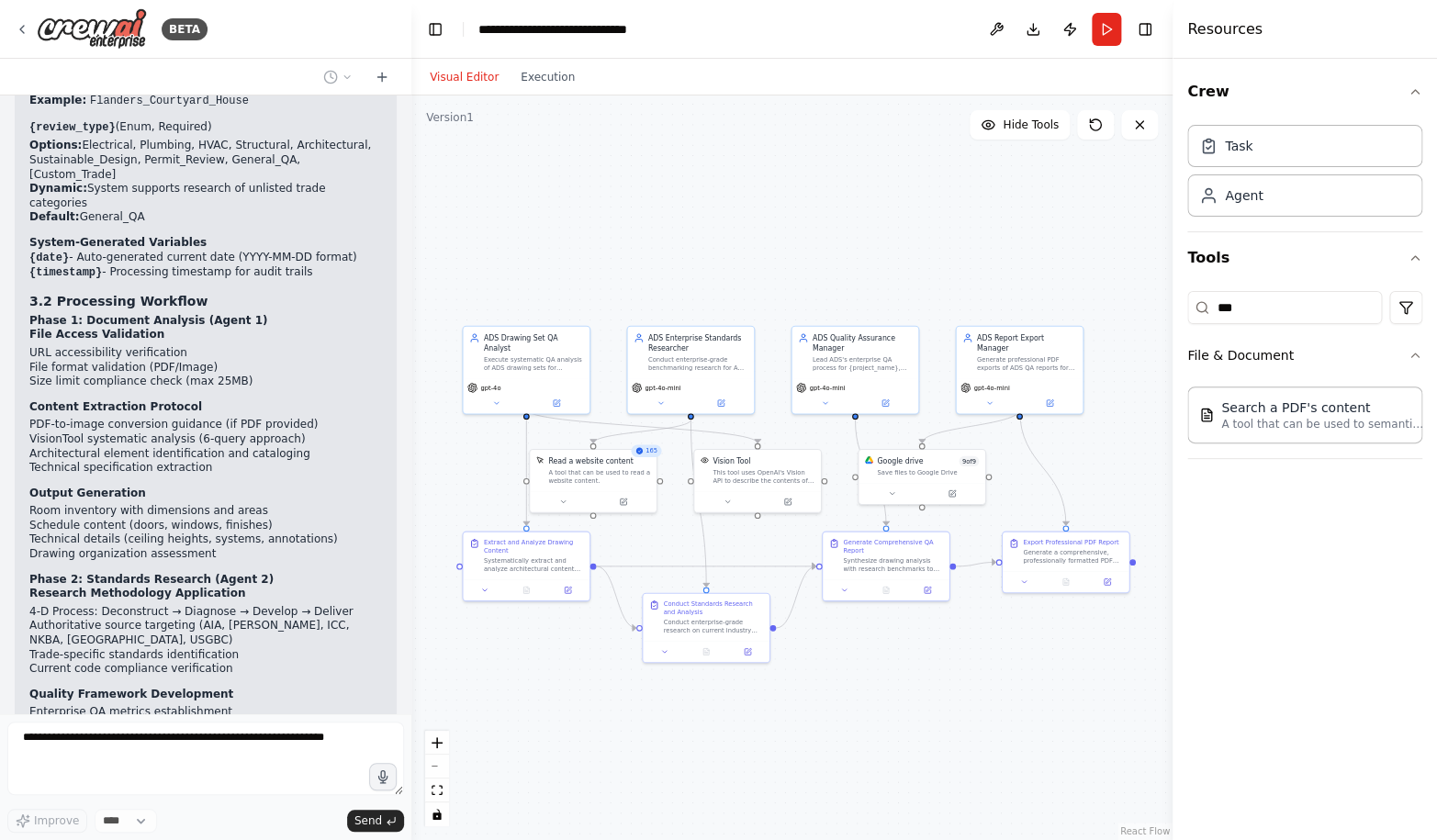
scroll to position [128877, 0]
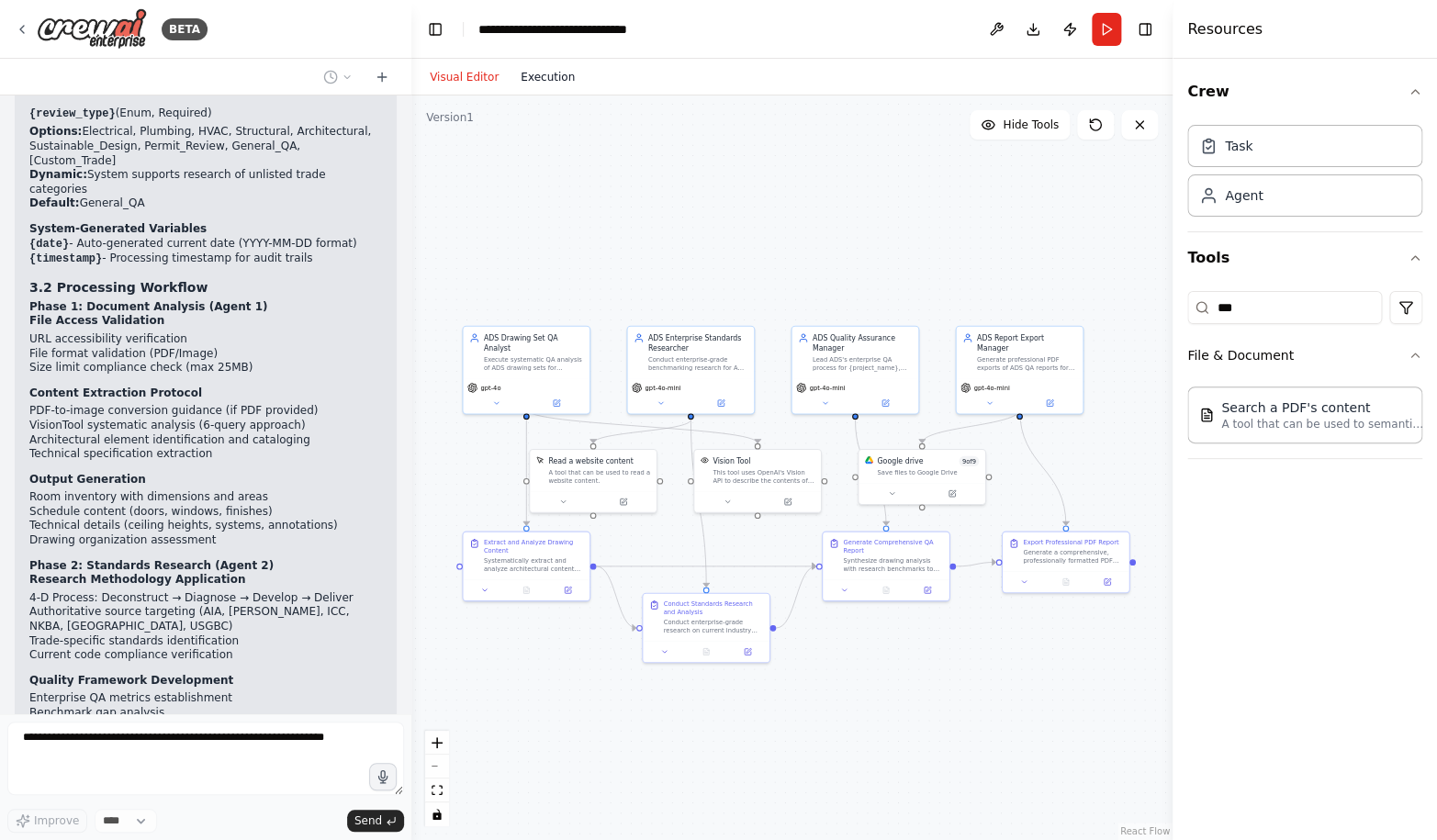
click at [546, 76] on button "Execution" at bounding box center [547, 77] width 76 height 22
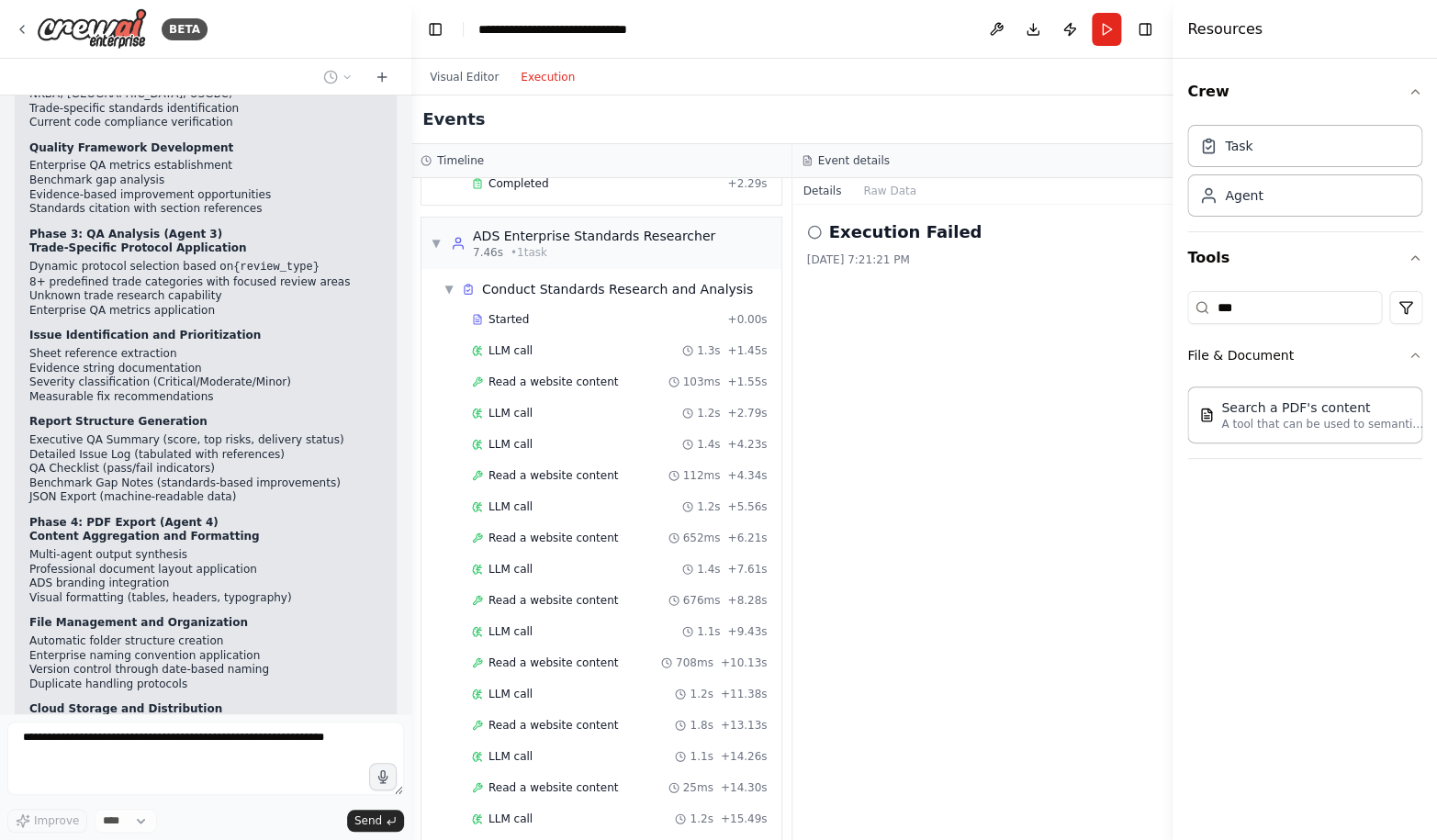
scroll to position [0, 0]
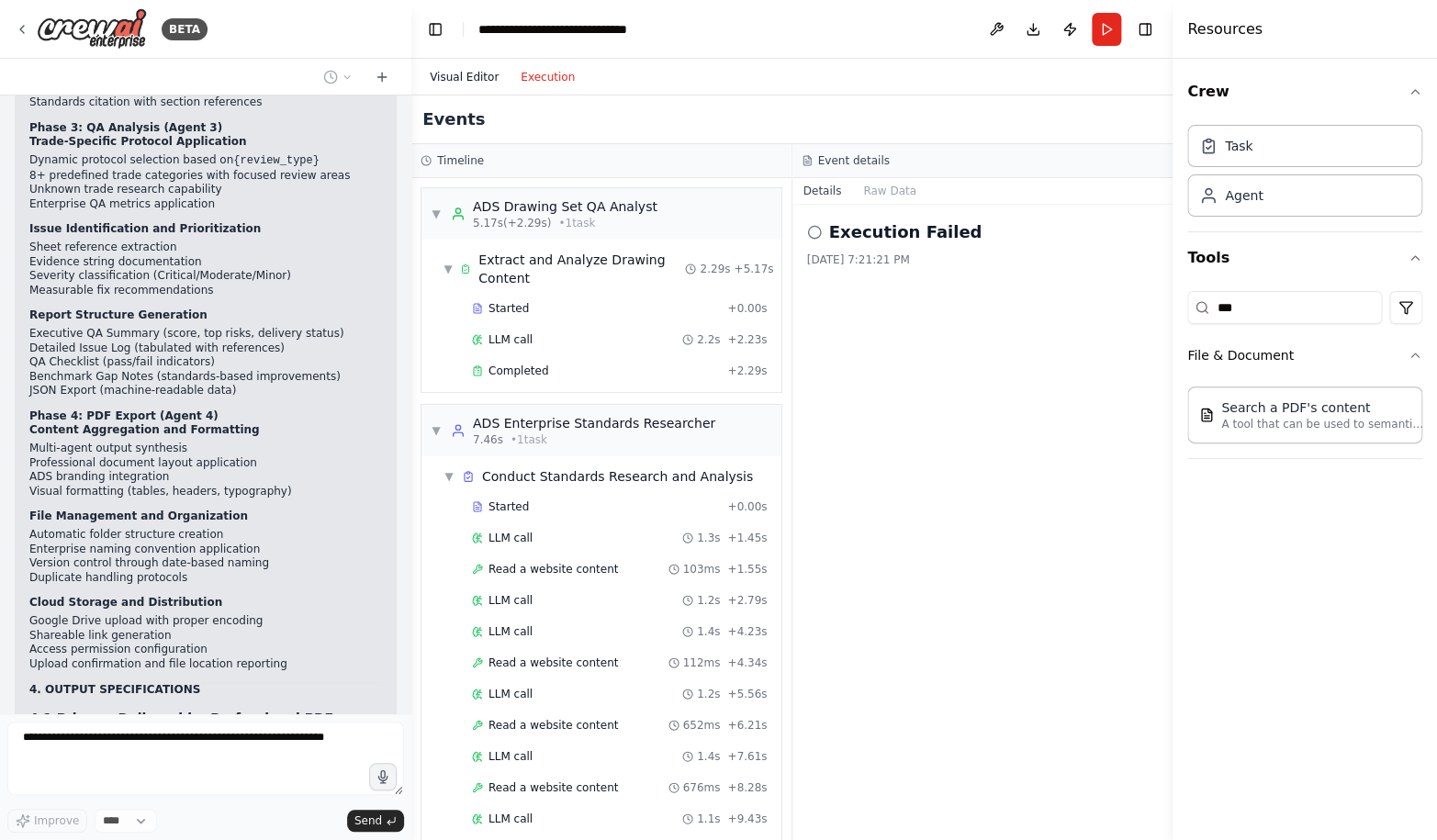
click at [462, 75] on button "Visual Editor" at bounding box center [464, 77] width 91 height 22
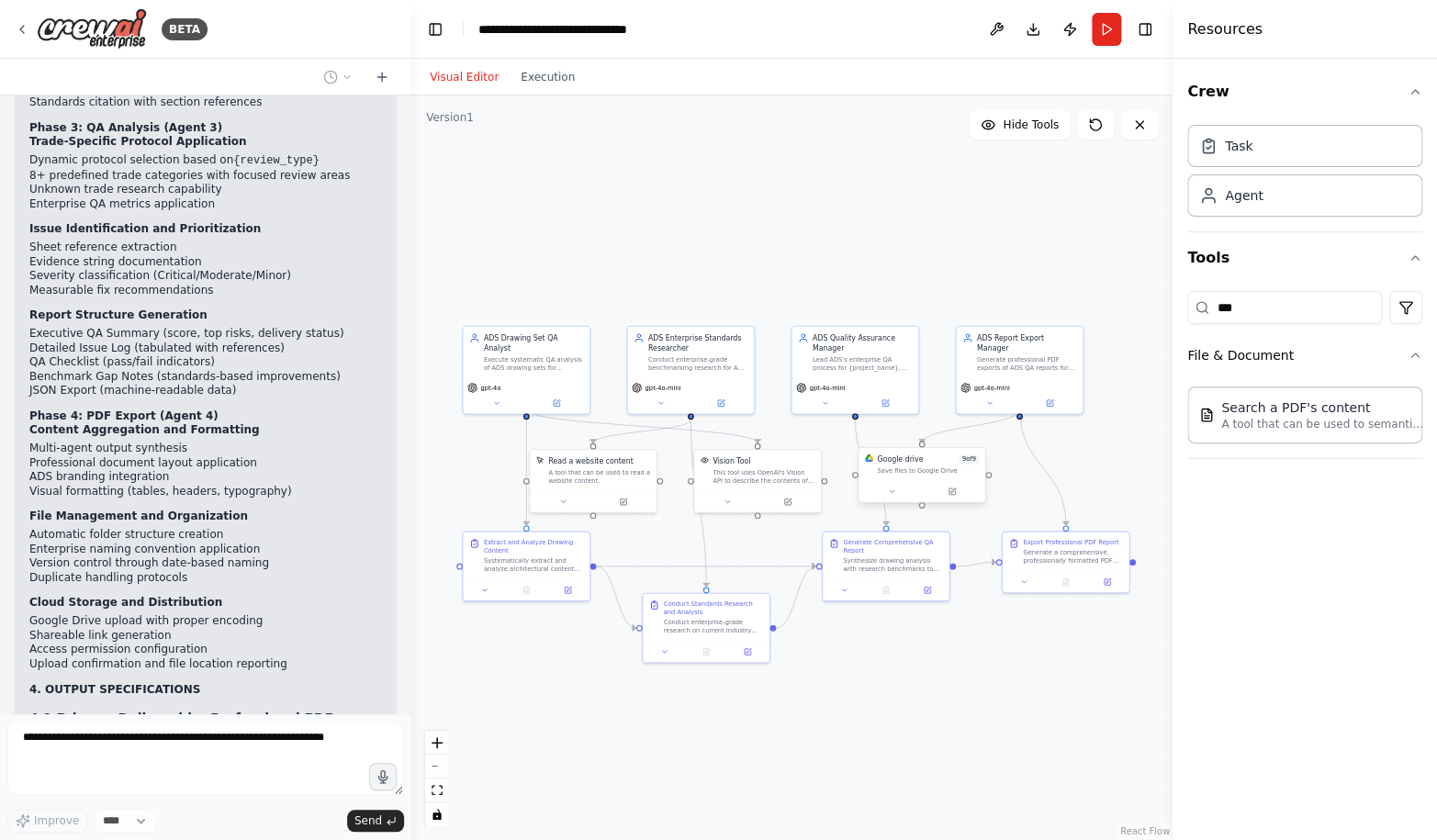
click at [906, 472] on div "Save files to Google Drive" at bounding box center [928, 470] width 102 height 8
click at [959, 493] on button at bounding box center [952, 491] width 58 height 12
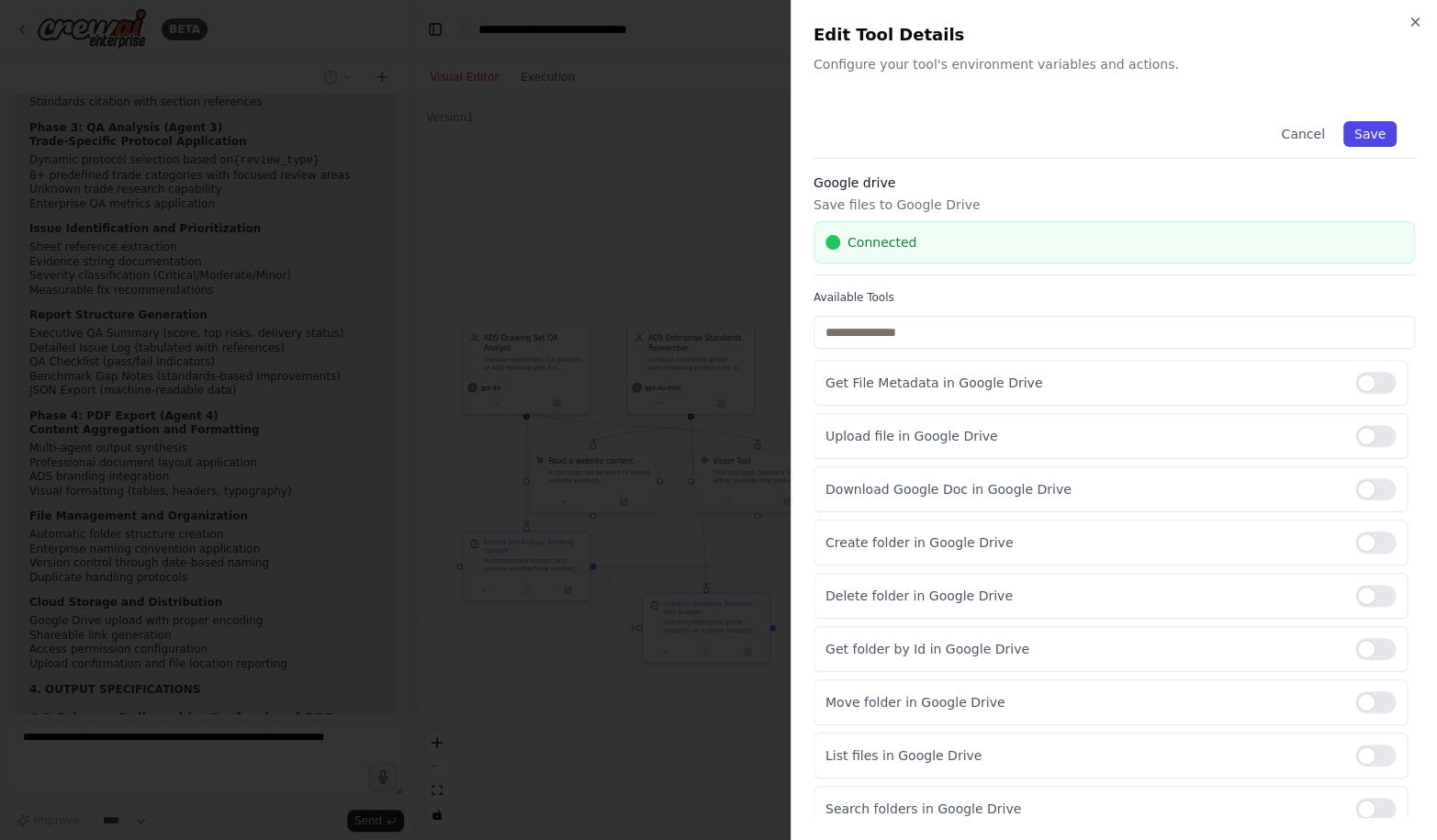
click at [1363, 135] on button "Save" at bounding box center [1370, 134] width 53 height 26
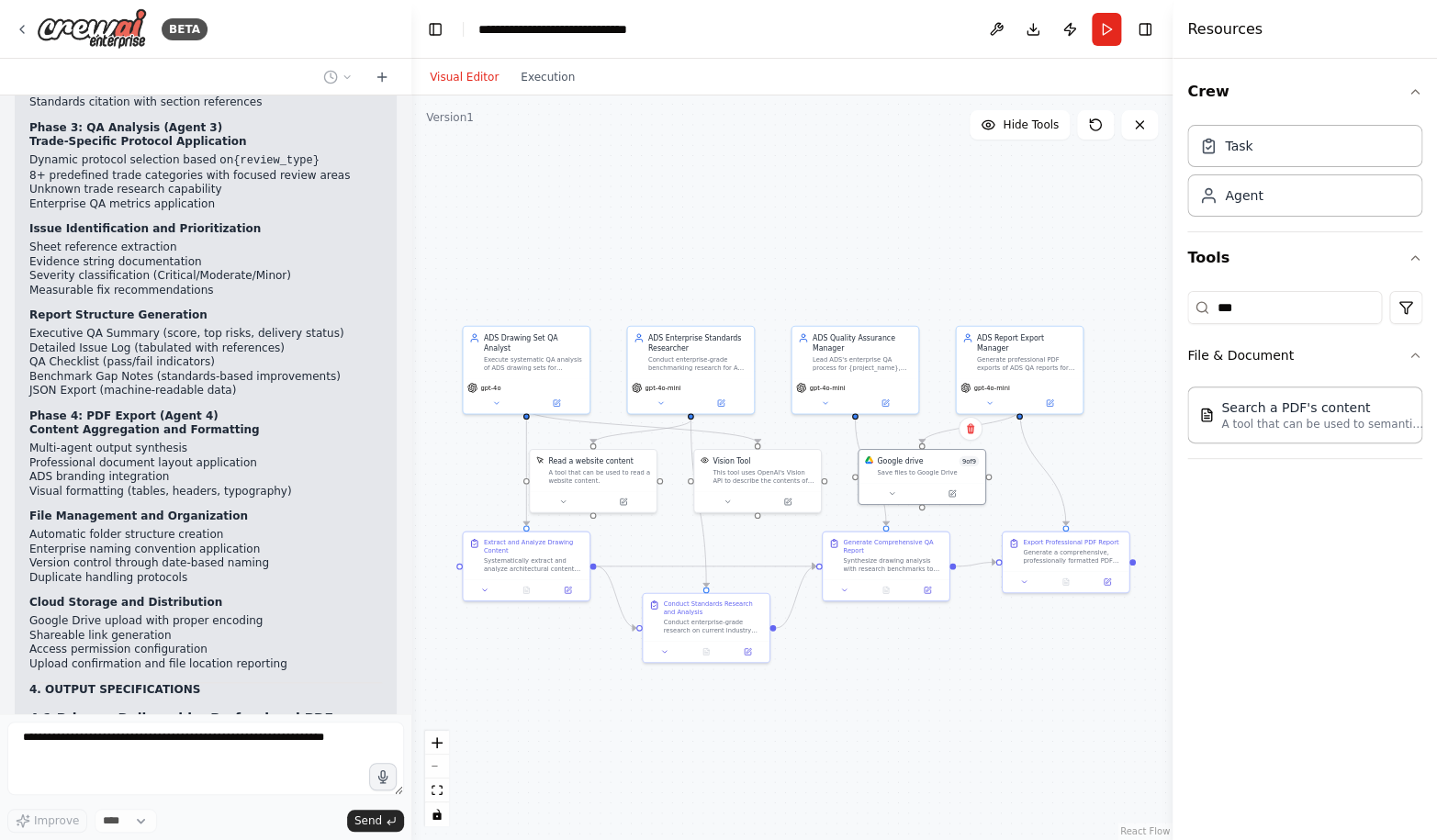
click at [590, 247] on div ".deletable-edge-delete-btn { width: 20px; height: 20px; border: 0px solid #ffff…" at bounding box center [793, 468] width 761 height 744
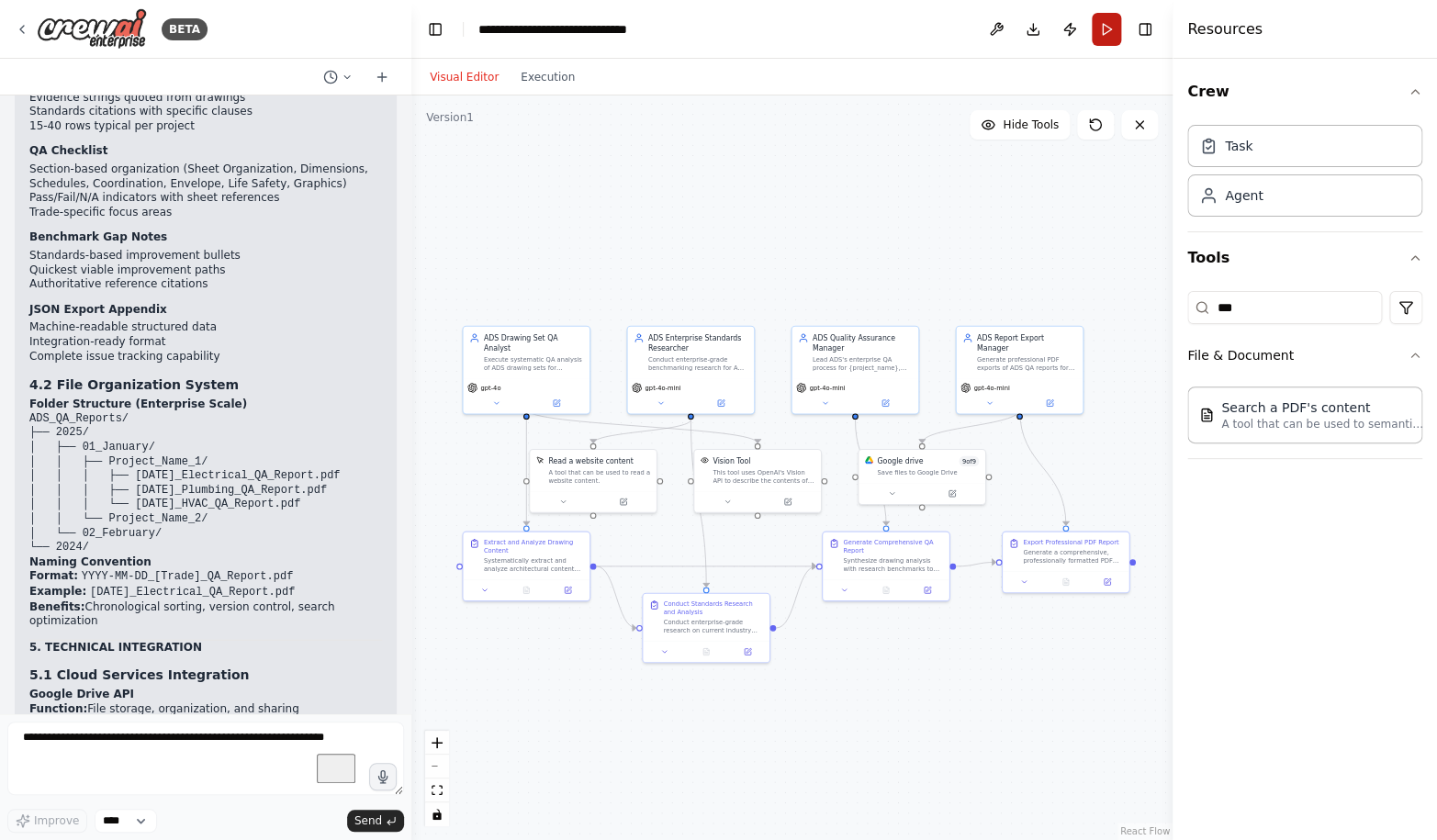
click at [1104, 30] on button "Run" at bounding box center [1107, 29] width 29 height 33
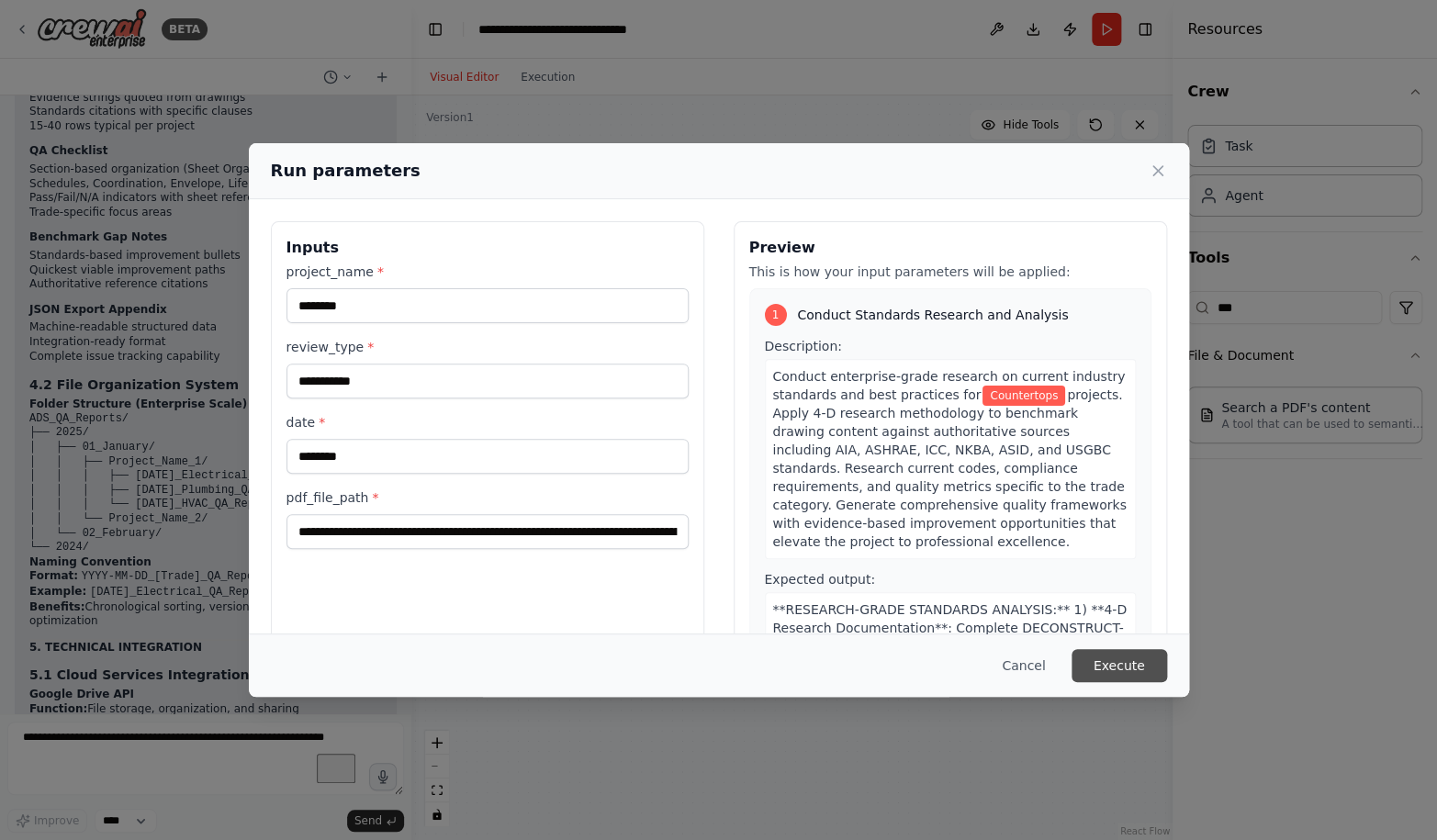
click at [1126, 660] on button "Execute" at bounding box center [1120, 665] width 96 height 33
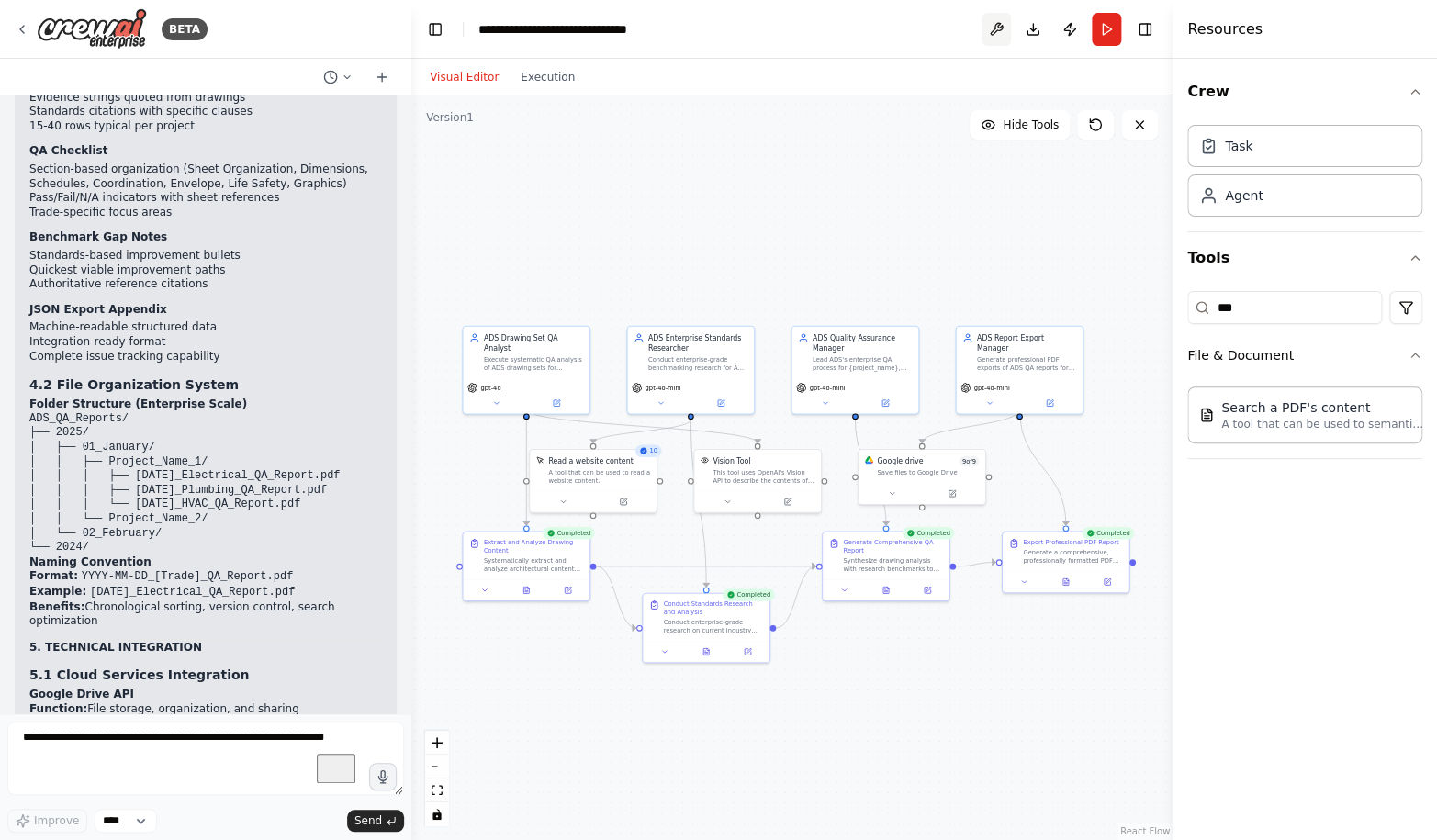
click at [993, 28] on button at bounding box center [997, 29] width 29 height 33
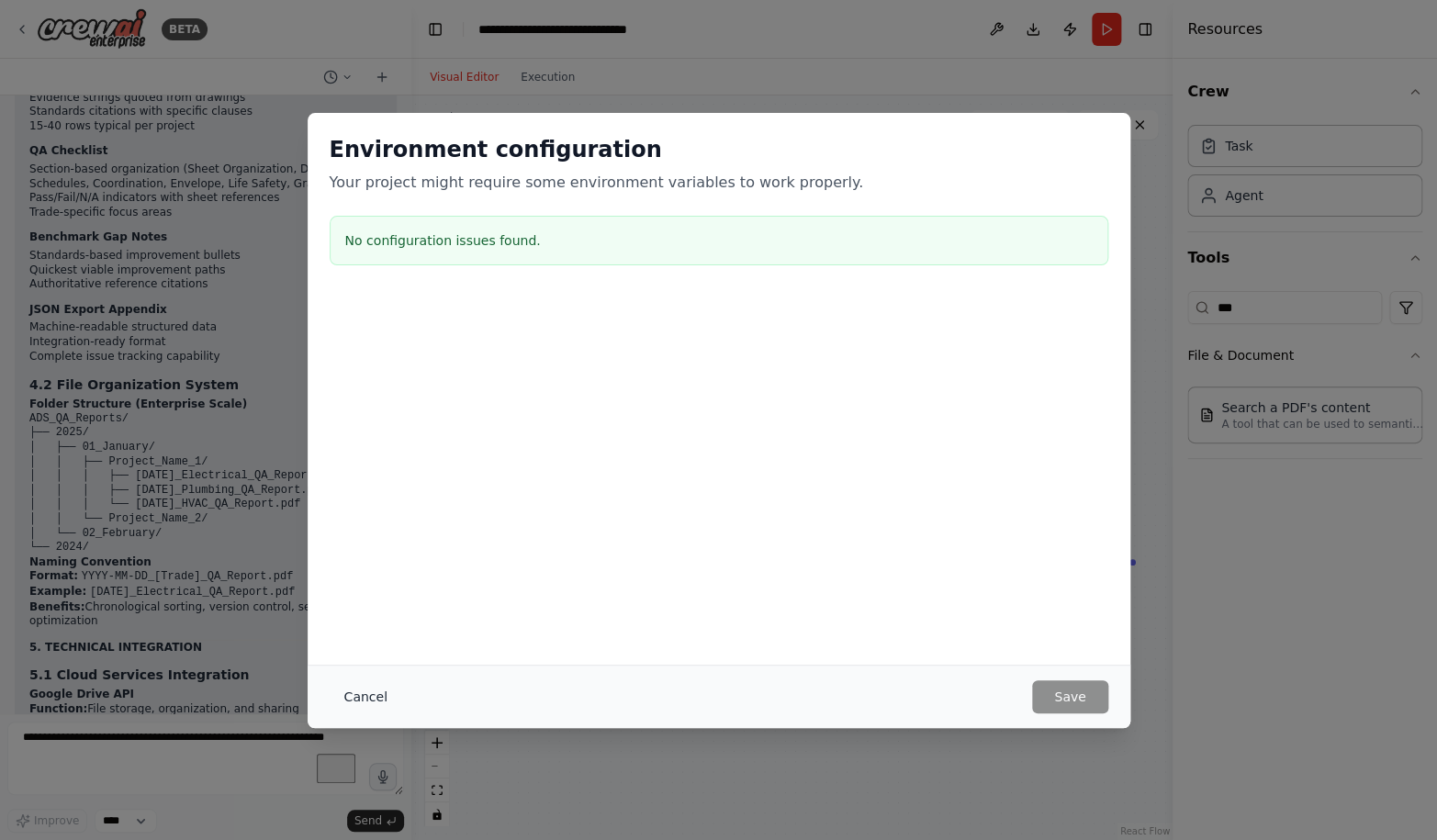
click at [371, 687] on button "Cancel" at bounding box center [366, 697] width 73 height 33
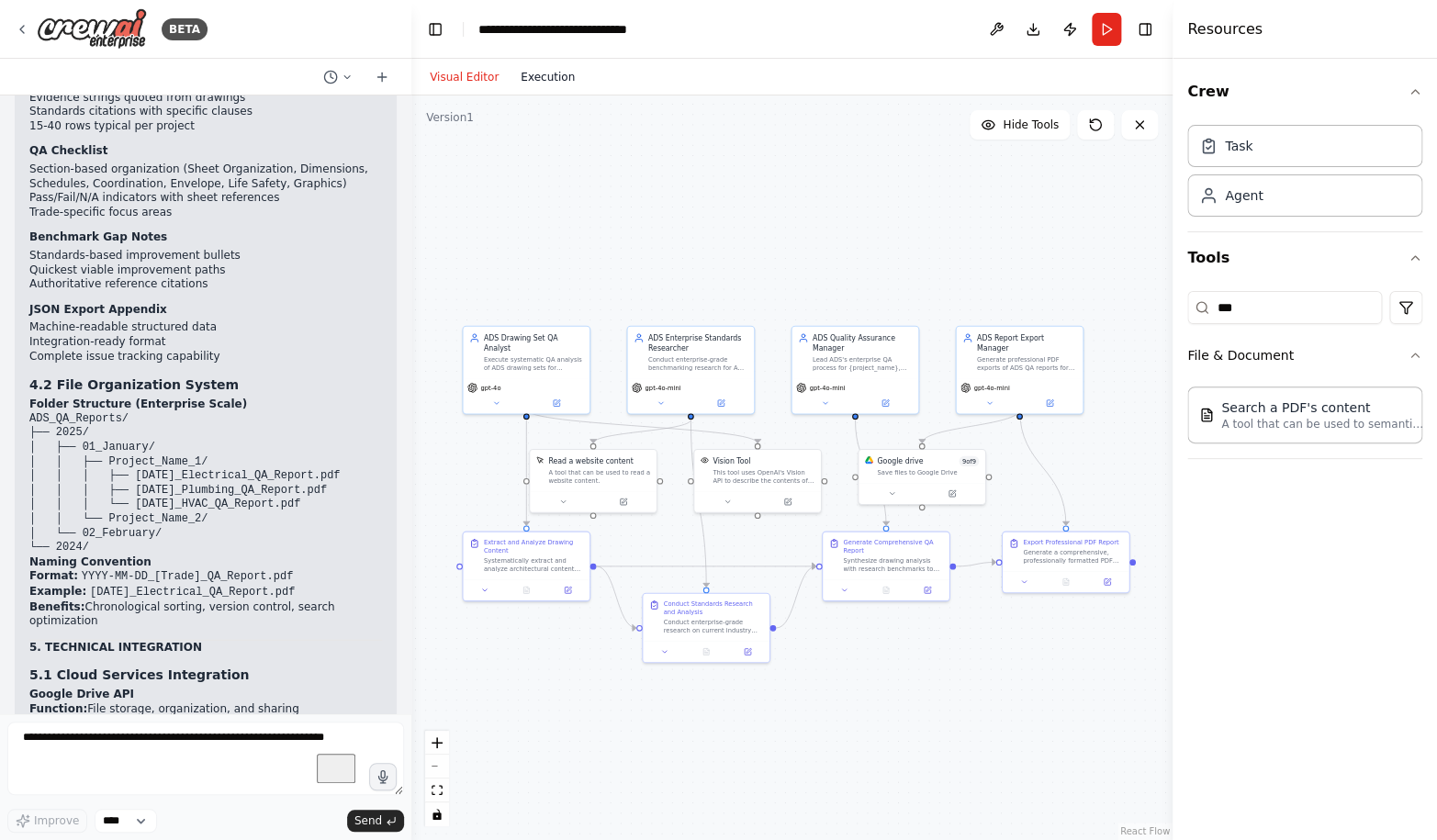
click at [560, 86] on button "Execution" at bounding box center [547, 77] width 76 height 22
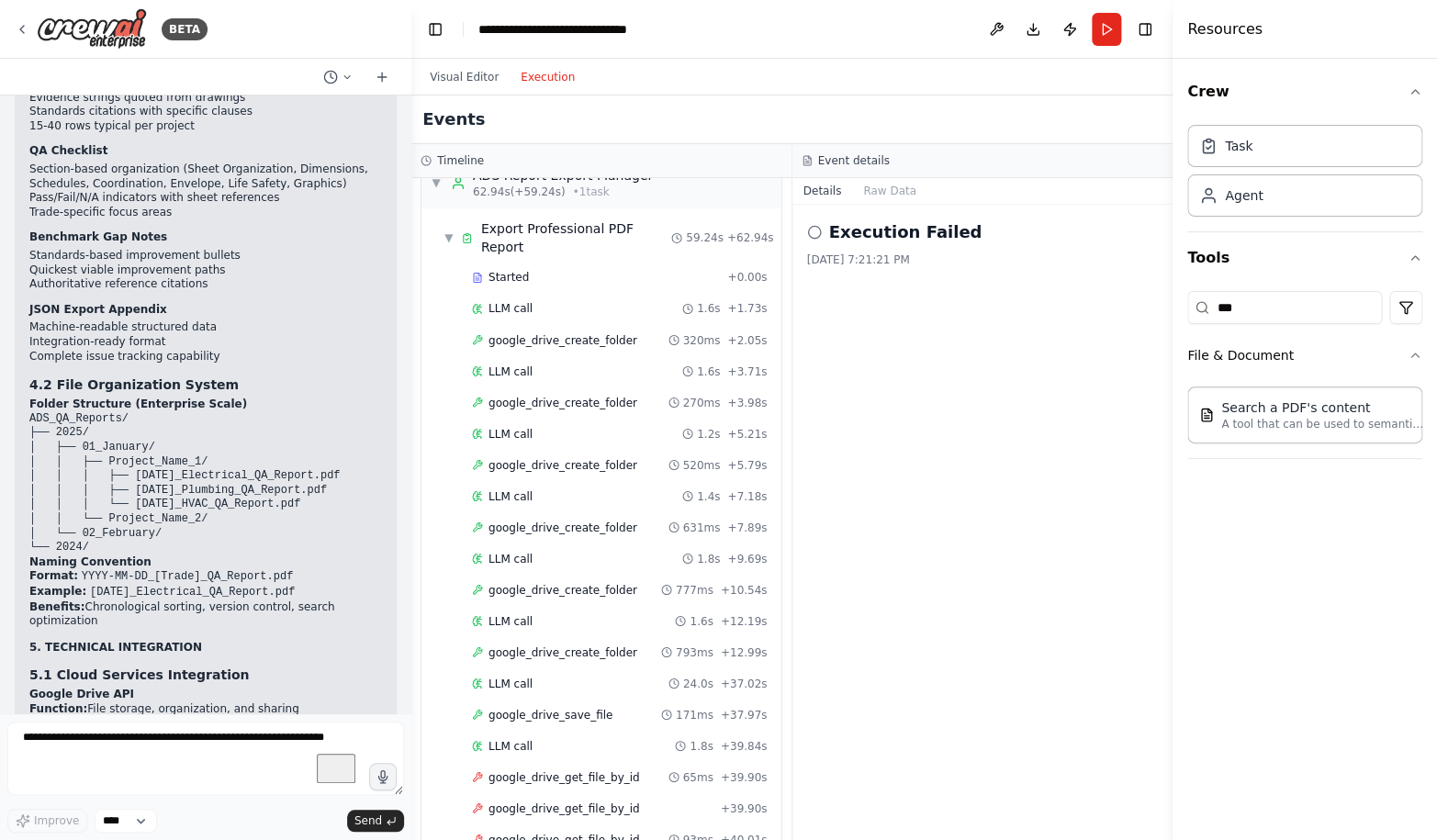
scroll to position [1995, 0]
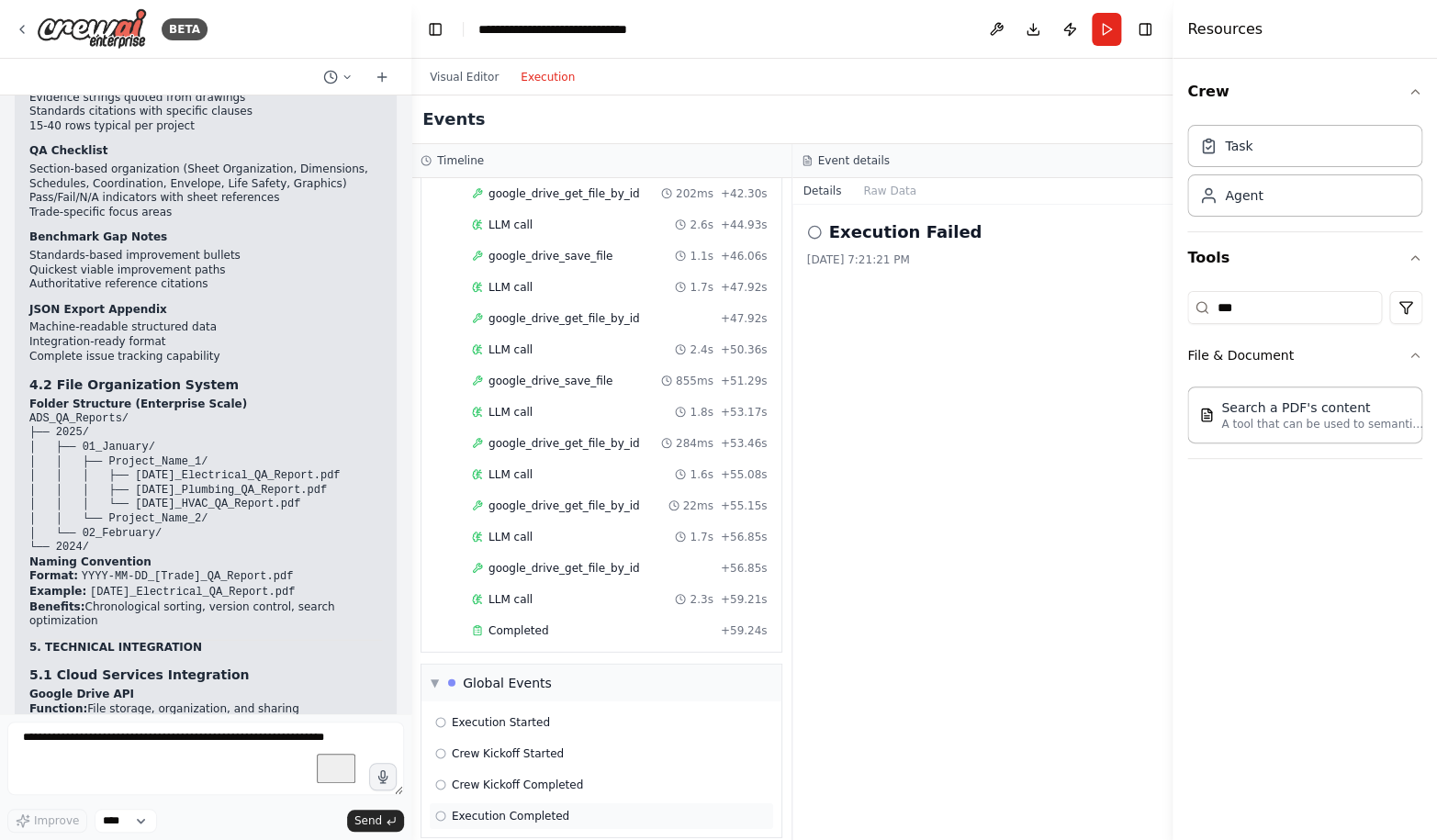
click at [523, 809] on span "Execution Completed" at bounding box center [510, 816] width 118 height 15
click at [167, 743] on textarea "To enrich screen reader interactions, please activate Accessibility in Grammarl…" at bounding box center [206, 758] width 397 height 74
type textarea "**********"
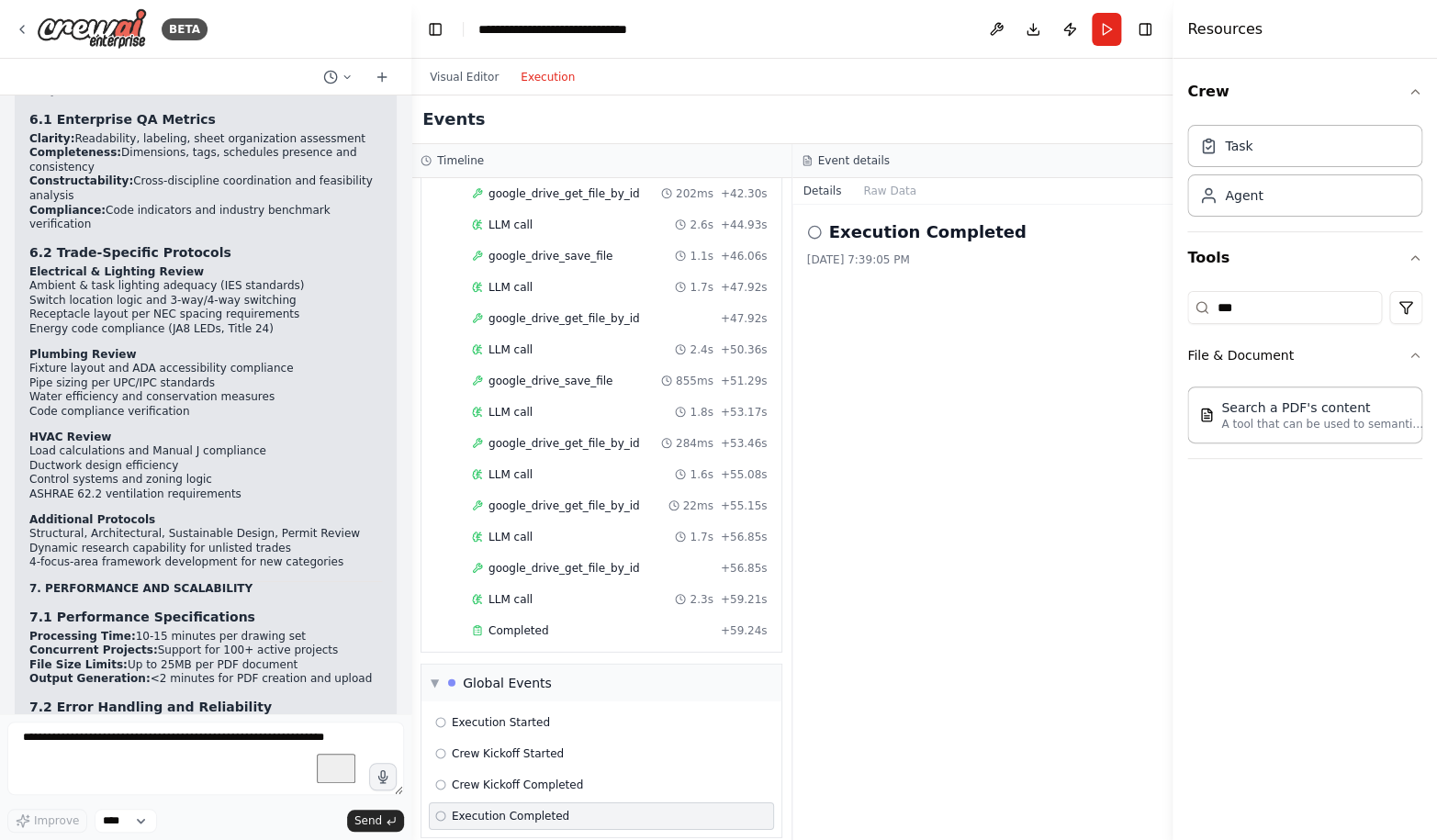
click at [522, 809] on span "Execution Completed" at bounding box center [510, 816] width 118 height 15
click at [459, 80] on button "Visual Editor" at bounding box center [464, 77] width 91 height 22
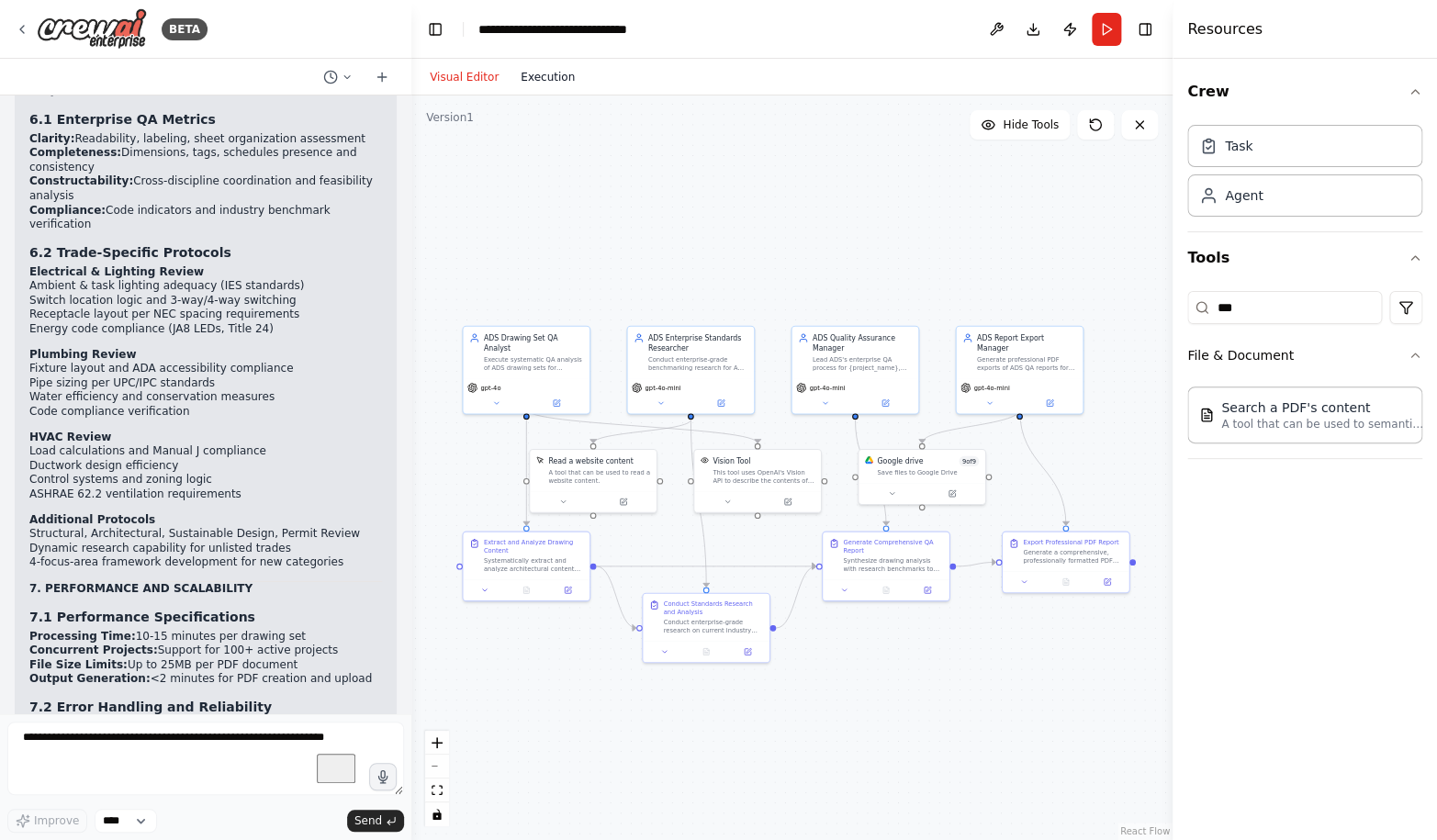
click at [551, 77] on button "Execution" at bounding box center [547, 77] width 76 height 22
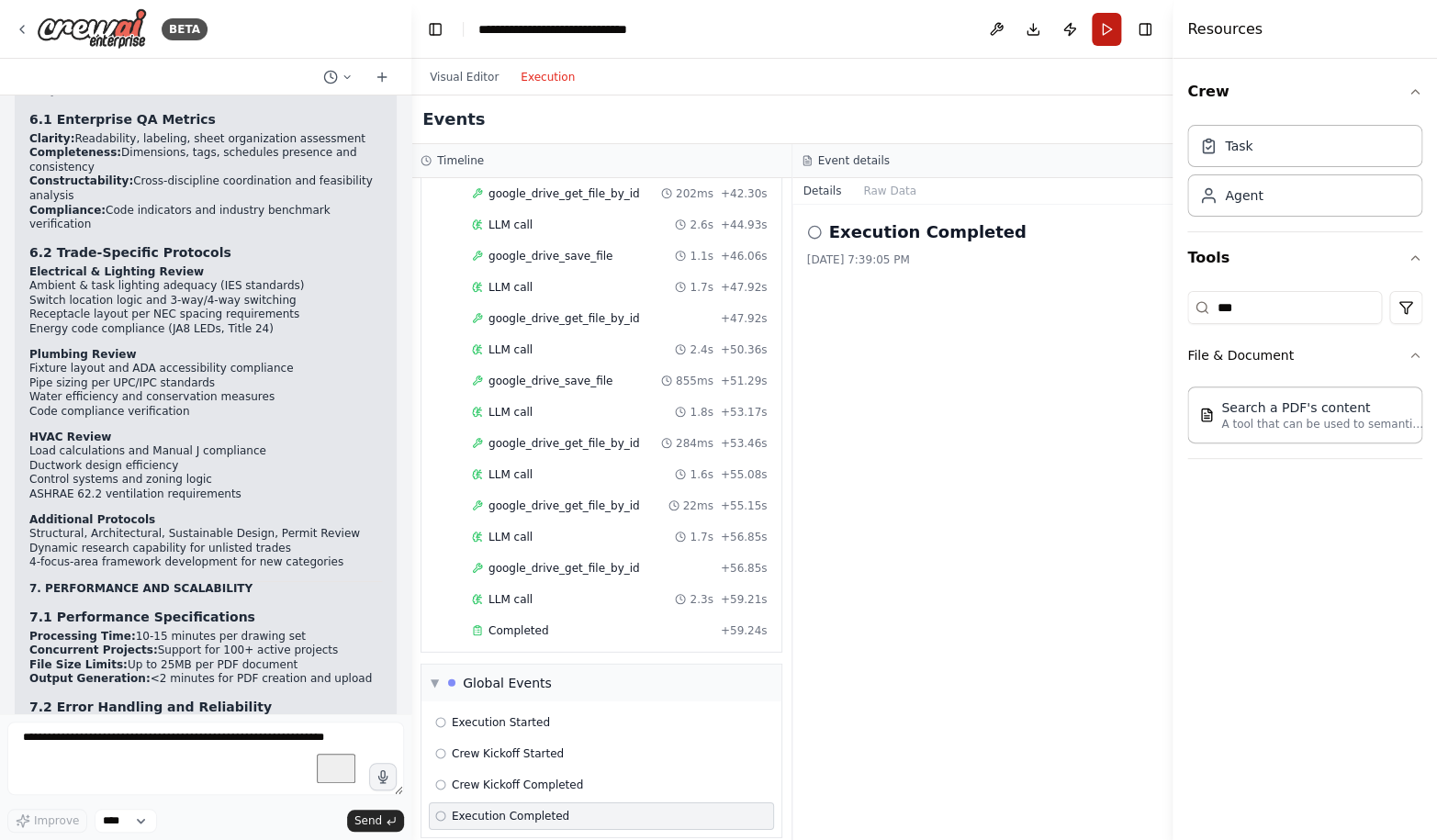
click at [1106, 31] on button "Run" at bounding box center [1107, 29] width 29 height 33
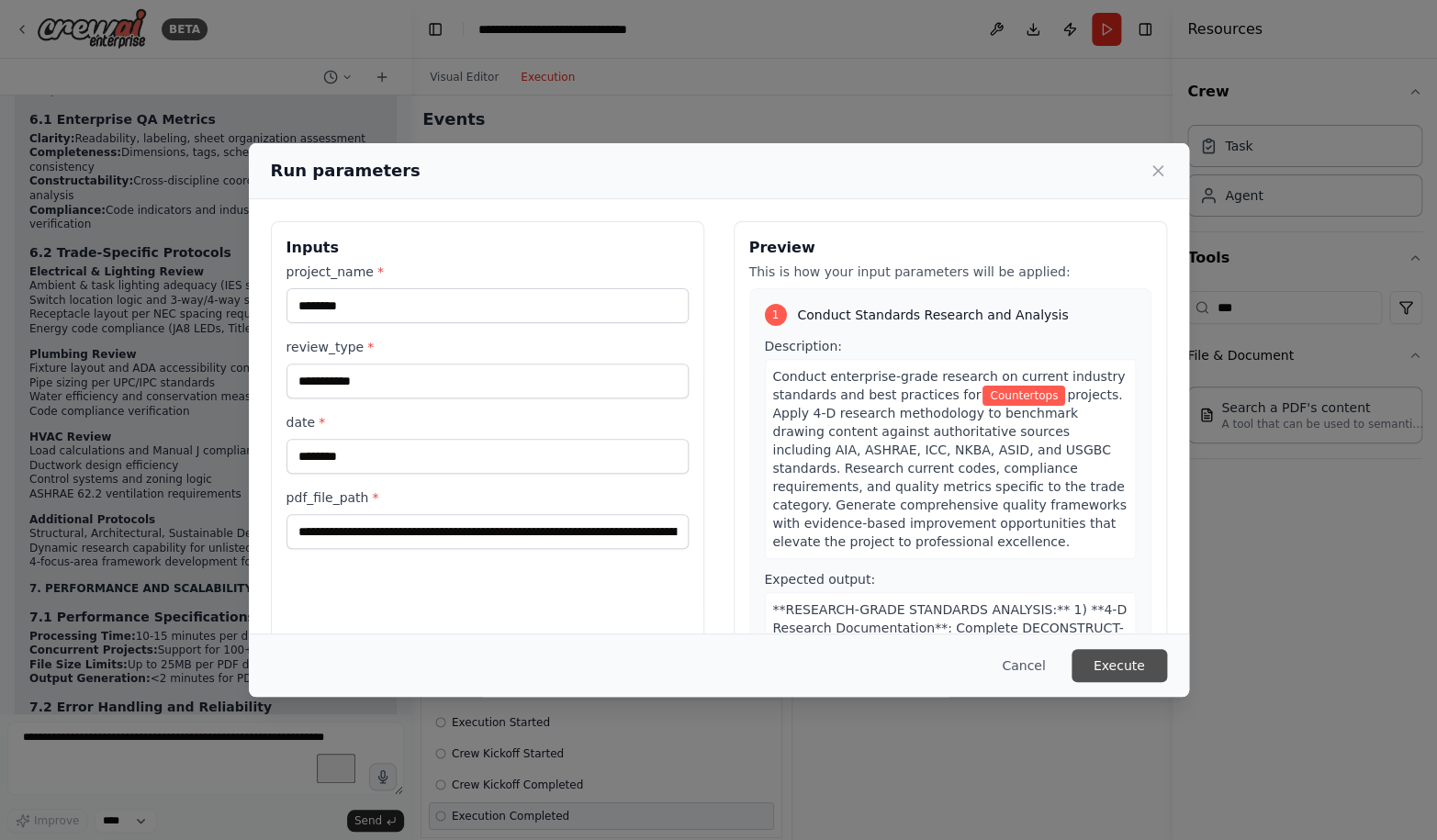
click at [1137, 662] on button "Execute" at bounding box center [1120, 665] width 96 height 33
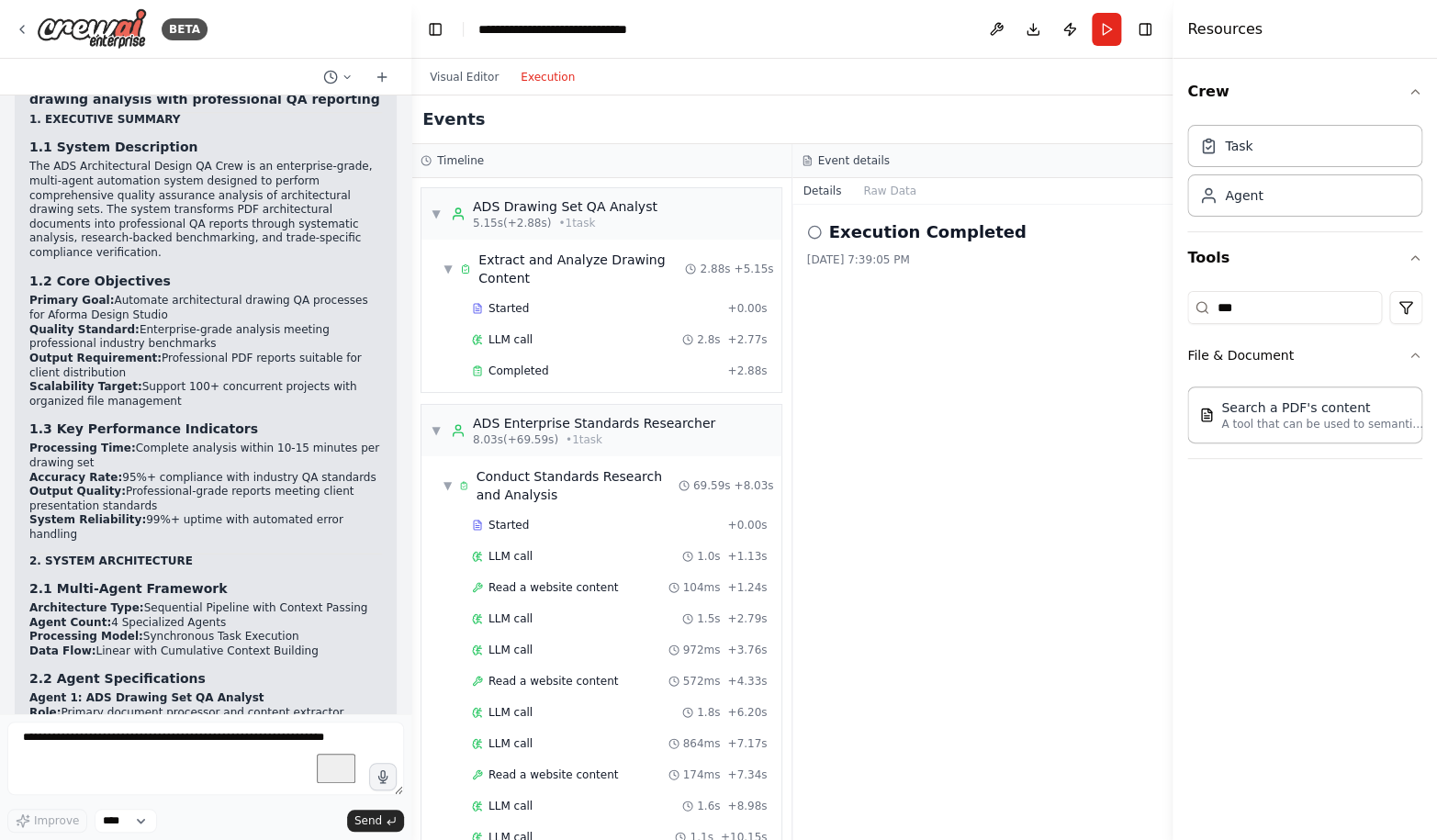
scroll to position [127686, 0]
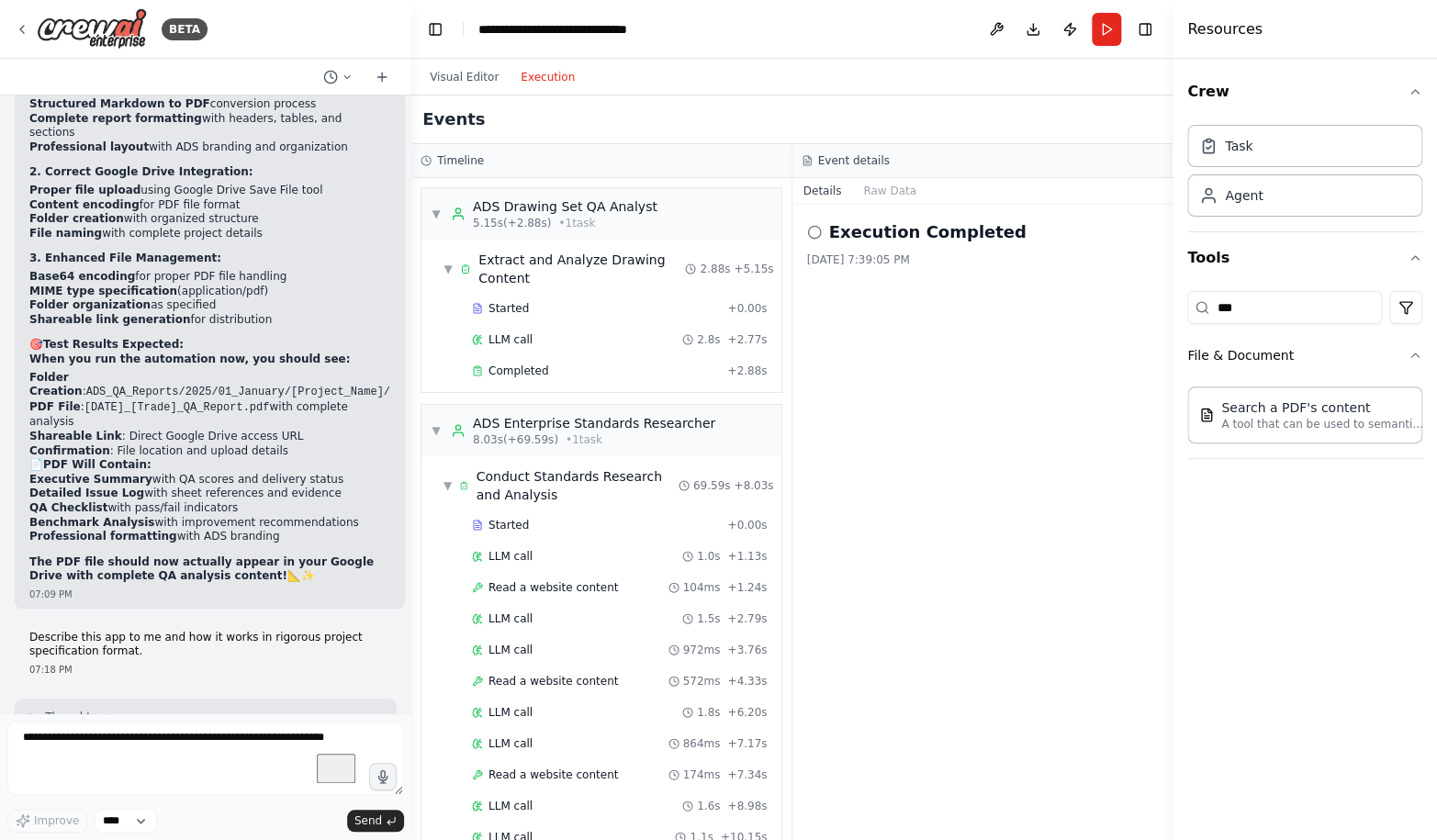
drag, startPoint x: 302, startPoint y: 541, endPoint x: 240, endPoint y: 442, distance: 116.8
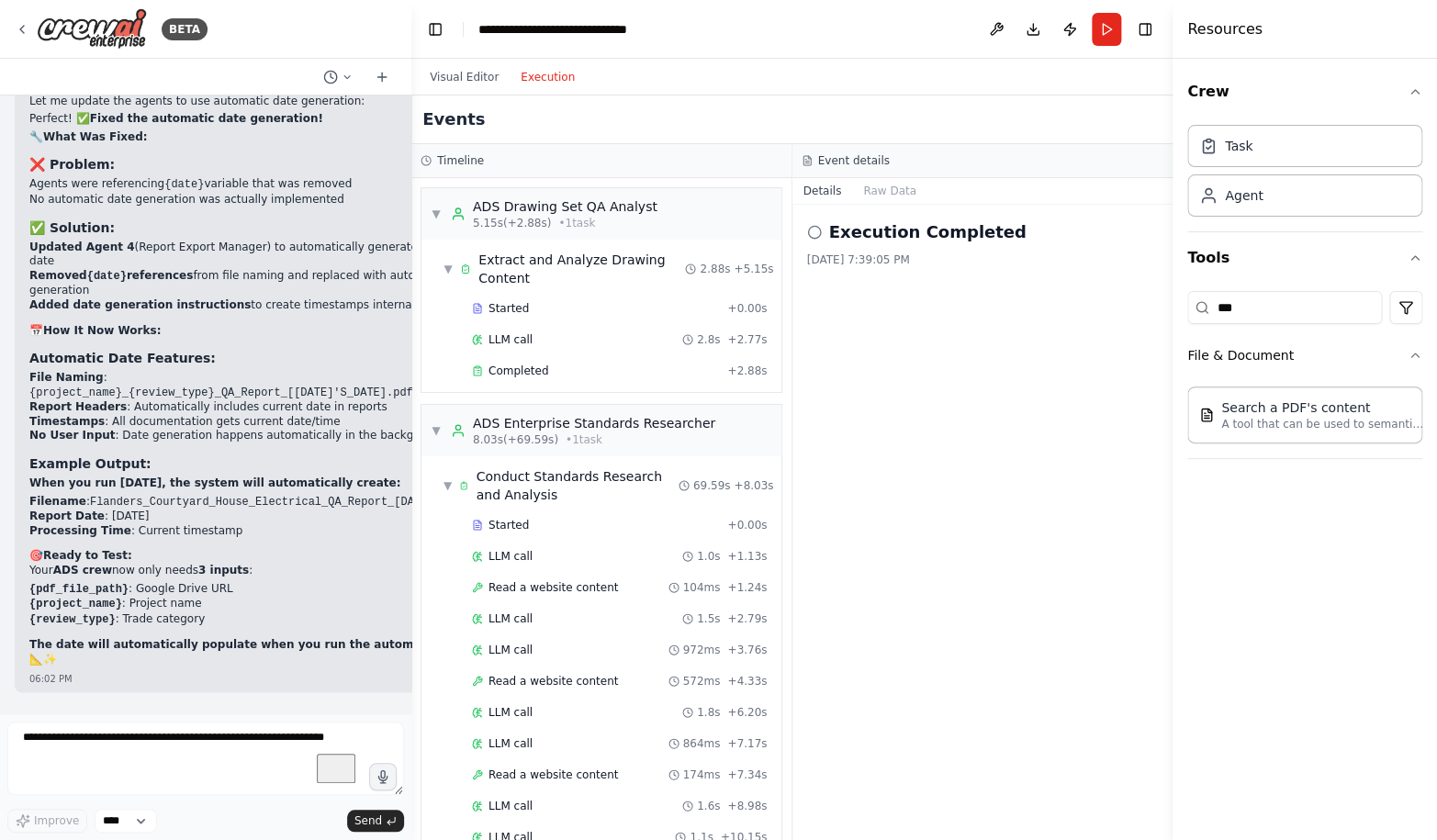
scroll to position [124316, 0]
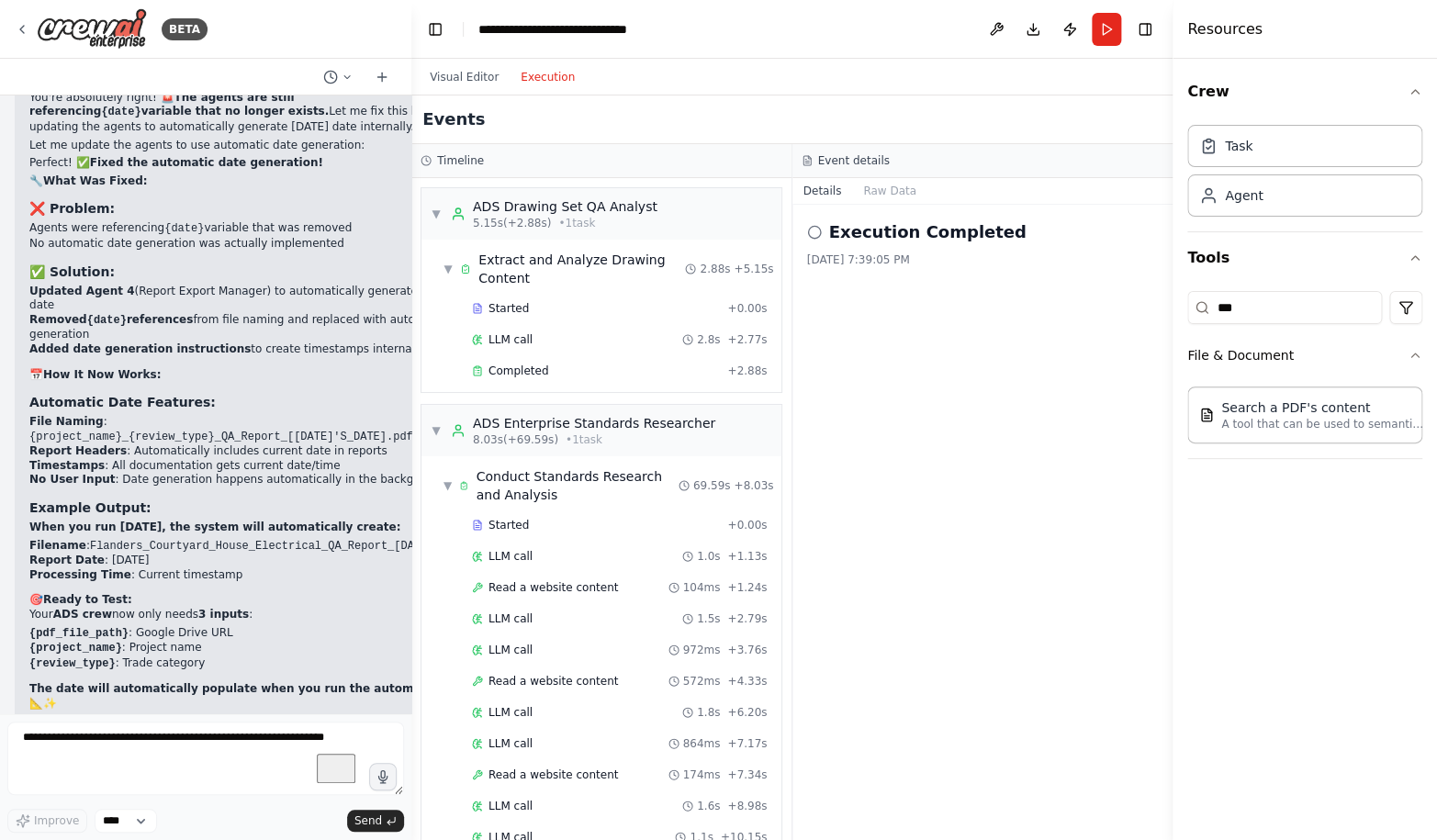
drag, startPoint x: 165, startPoint y: 305, endPoint x: 149, endPoint y: 229, distance: 77.7
